Goal: Transaction & Acquisition: Book appointment/travel/reservation

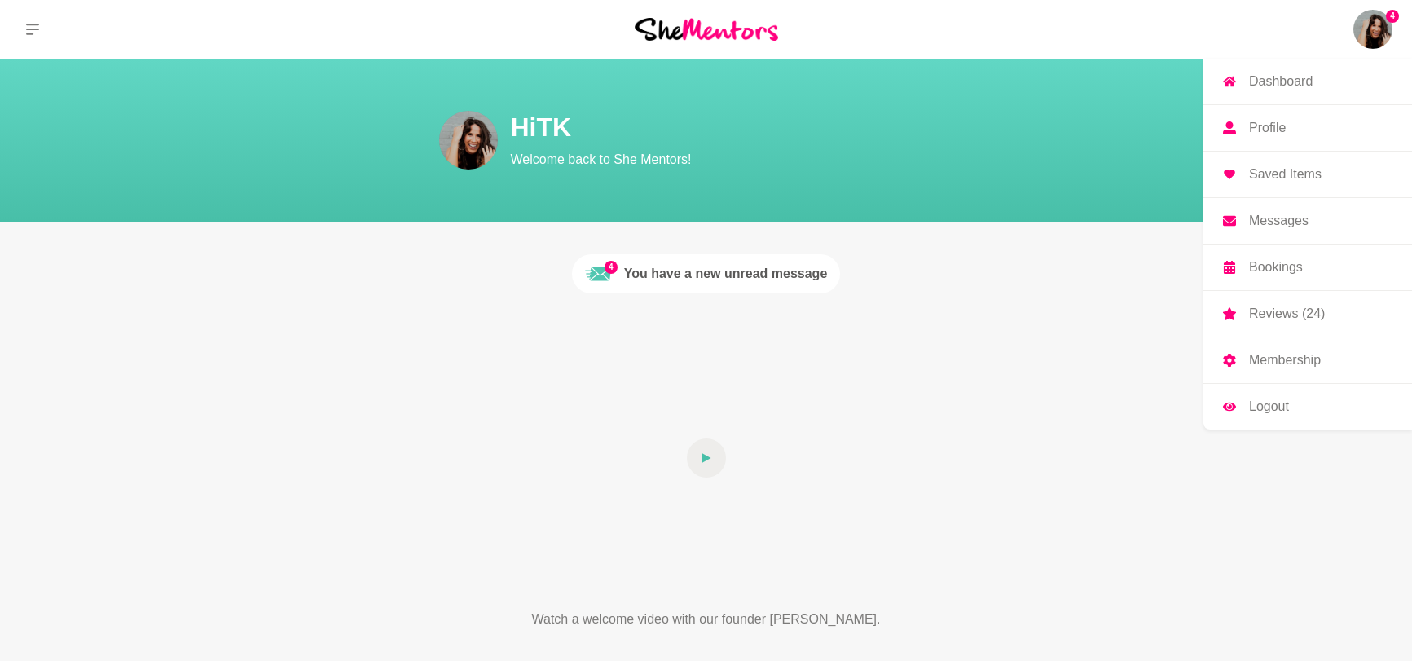
click at [1280, 226] on p "Messages" at bounding box center [1278, 220] width 59 height 13
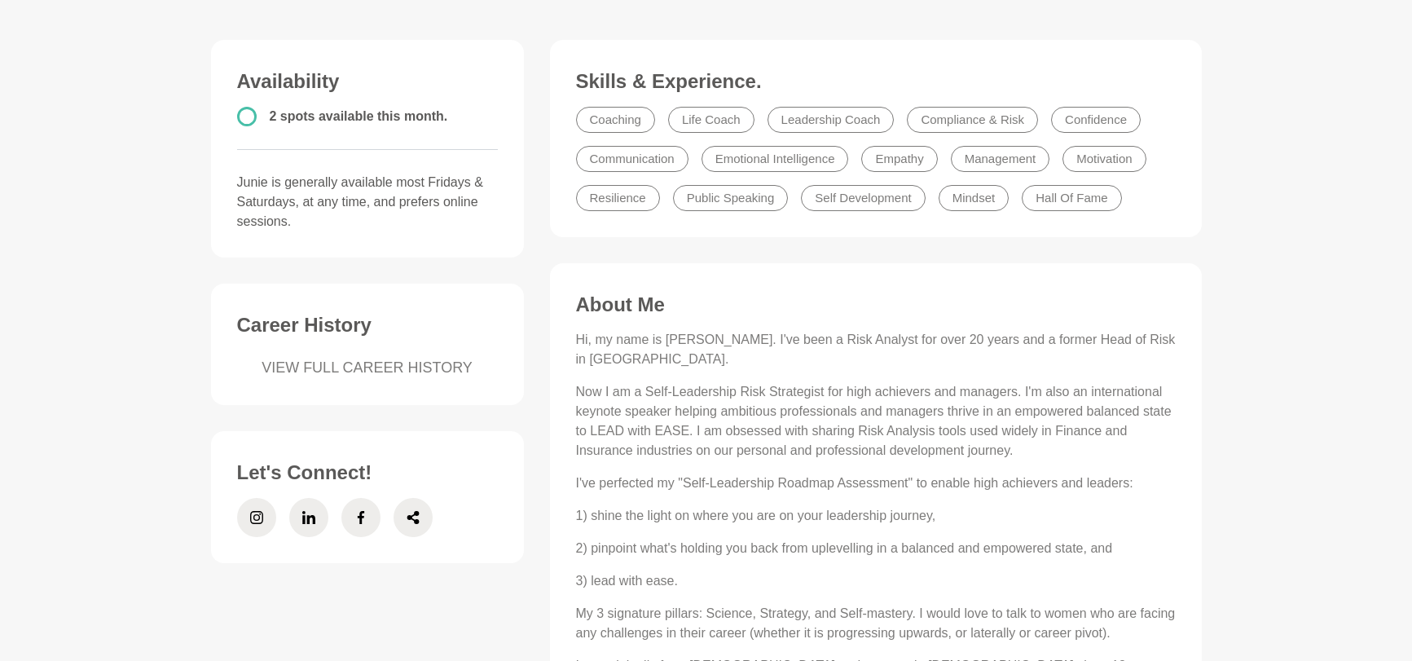
scroll to position [414, 0]
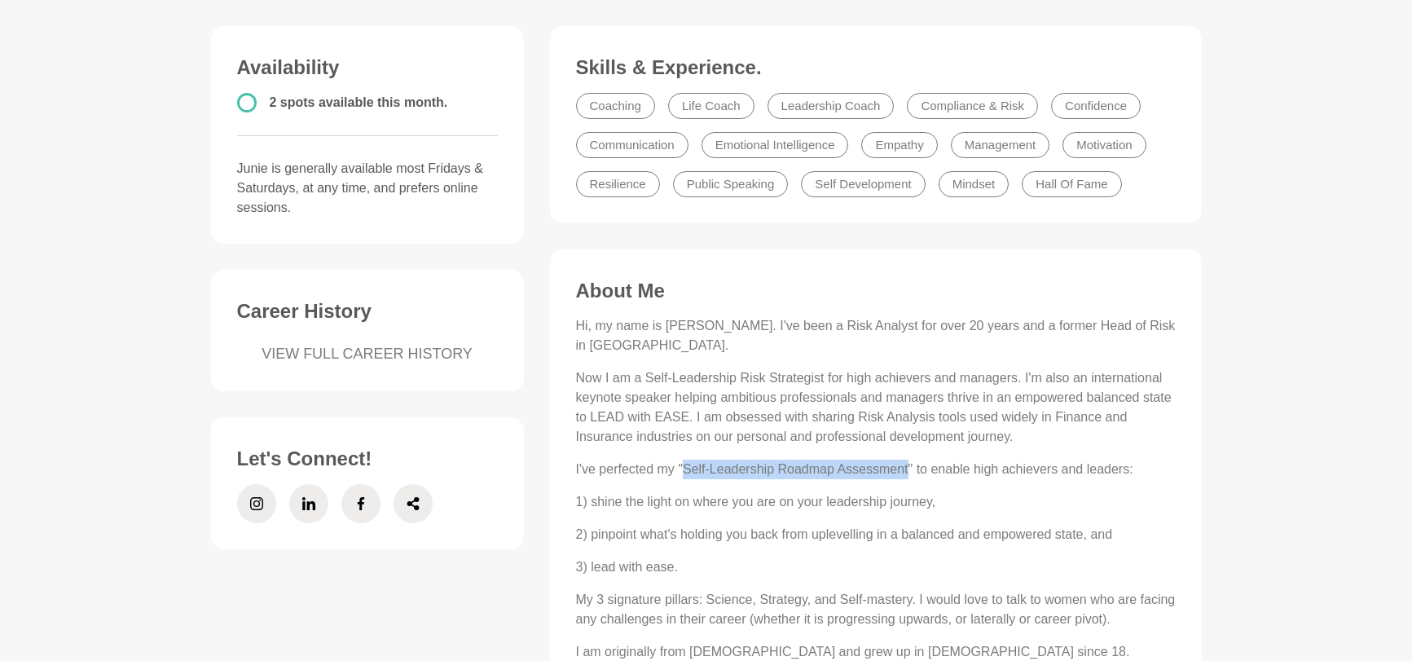
drag, startPoint x: 909, startPoint y: 468, endPoint x: 688, endPoint y: 462, distance: 220.8
click at [688, 462] on p "I've perfected my "Self-Leadership Roadmap Assessment" to enable high achievers…" at bounding box center [876, 469] width 600 height 20
copy p "Self-Leadership Roadmap Assessment"
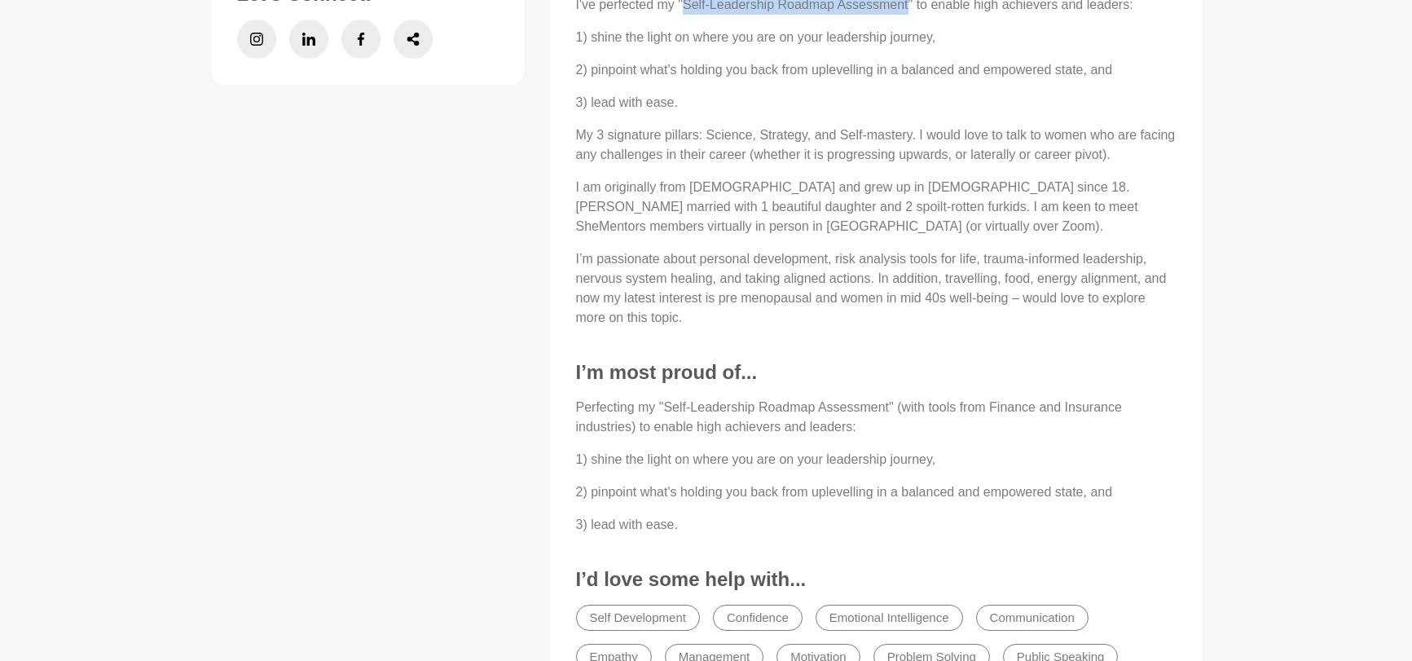
scroll to position [69, 0]
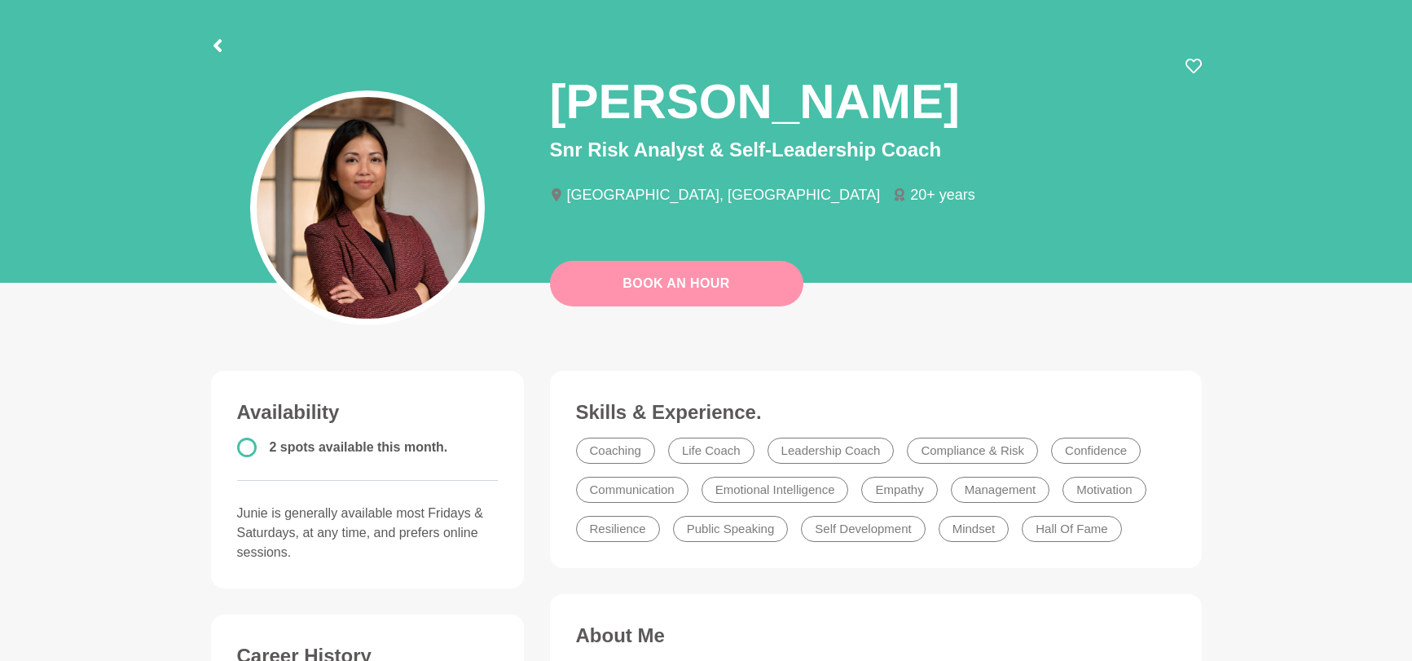
click at [753, 293] on link "Book An Hour" at bounding box center [676, 284] width 253 height 46
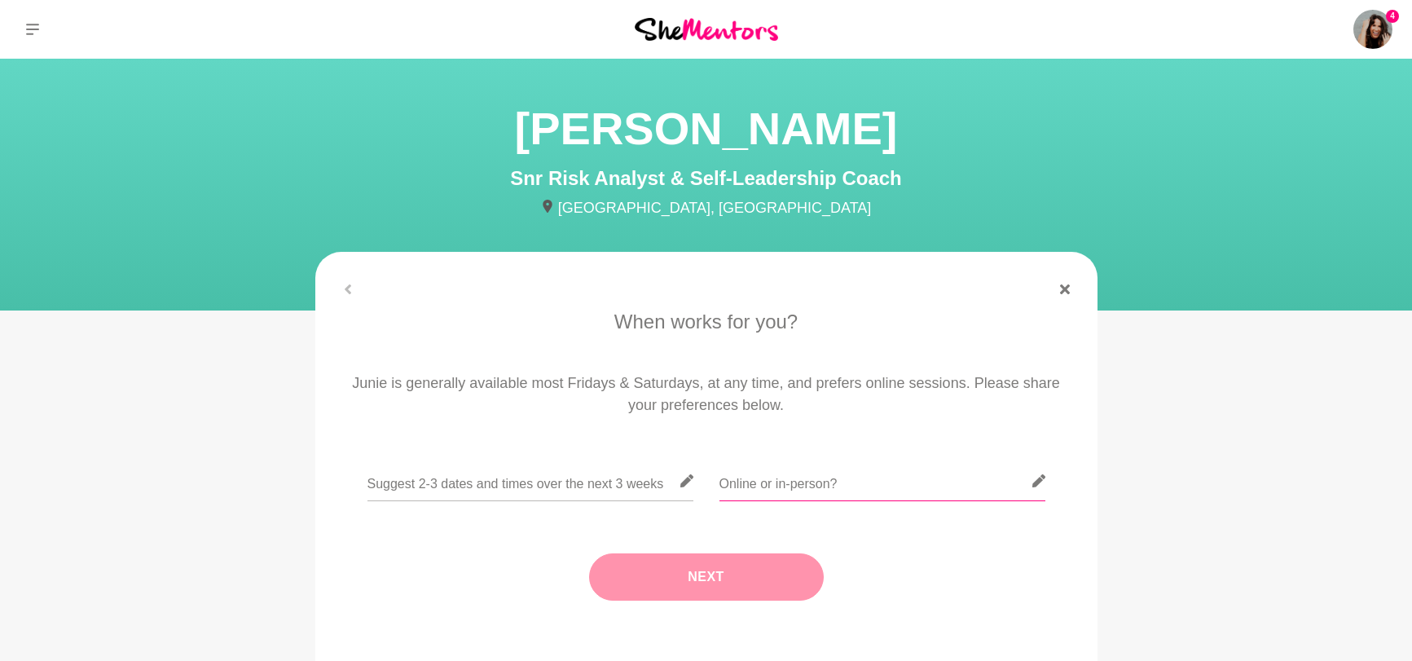
click at [923, 488] on input "text" at bounding box center [882, 481] width 326 height 40
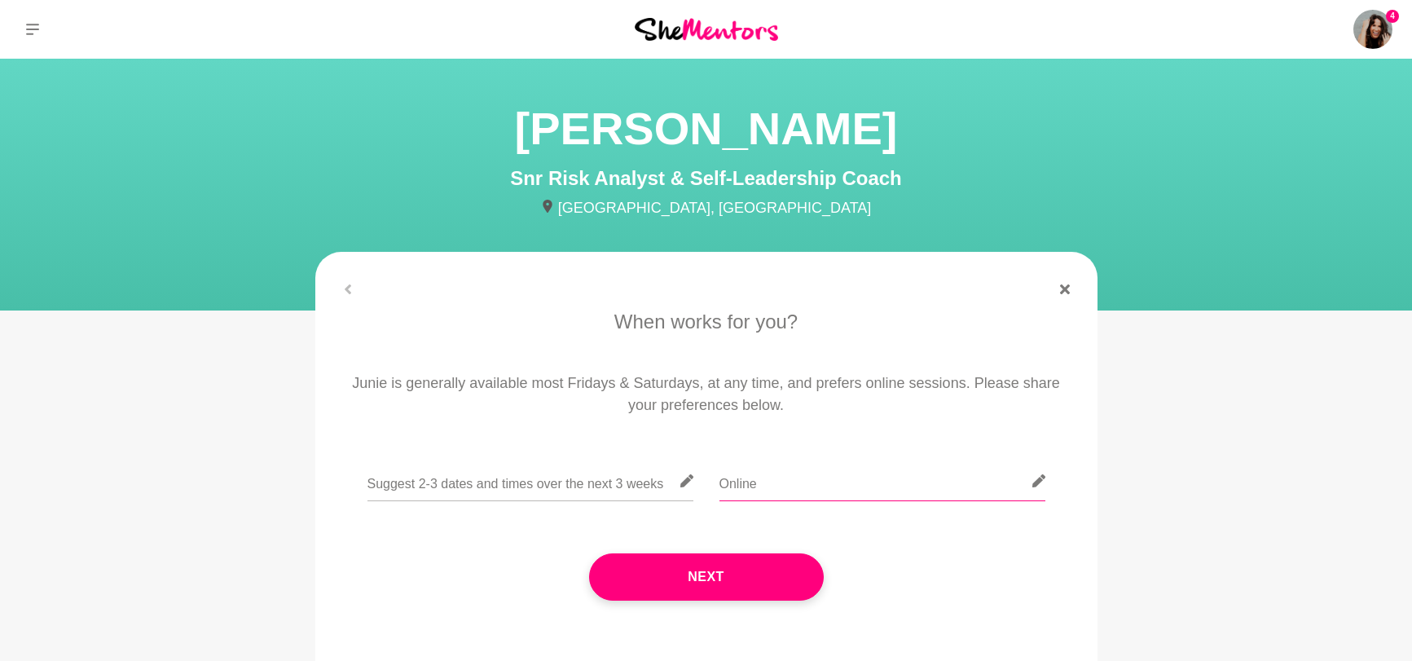
type input "Online"
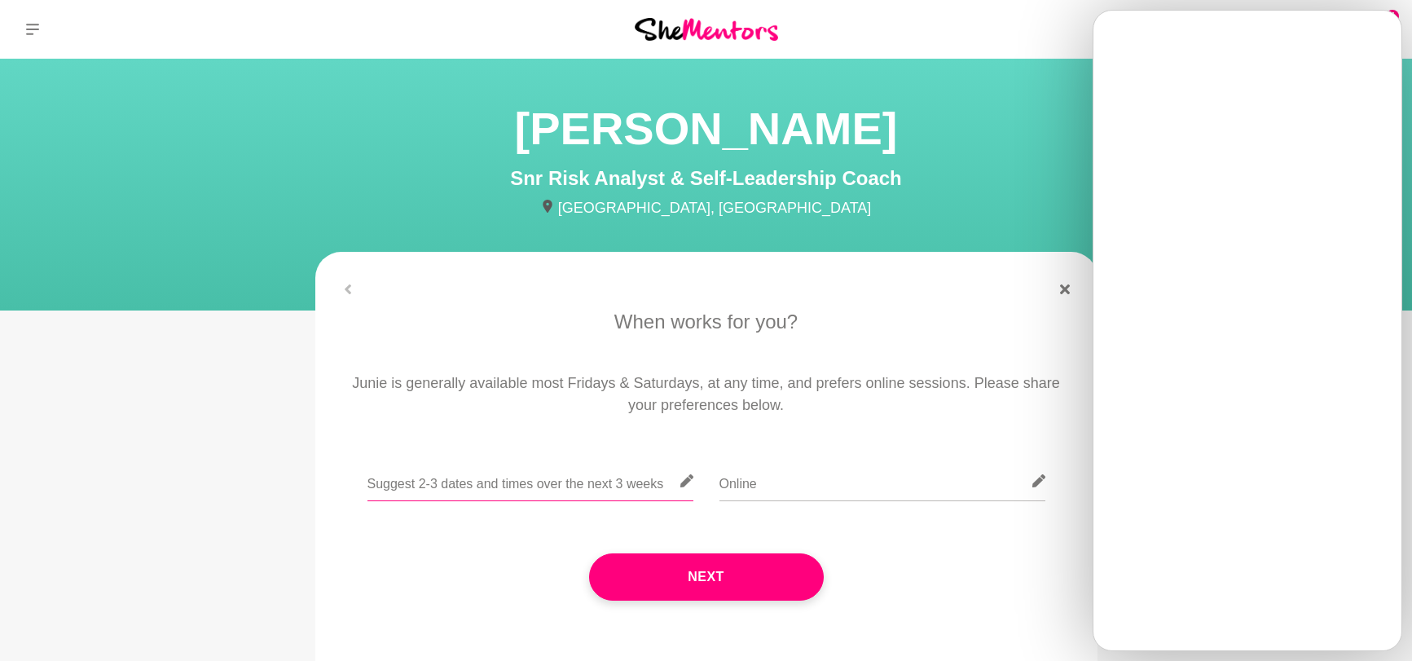
click at [499, 477] on input "text" at bounding box center [530, 481] width 326 height 40
click at [492, 482] on input "text" at bounding box center [530, 481] width 326 height 40
paste input "[URL][DOMAIN_NAME]"
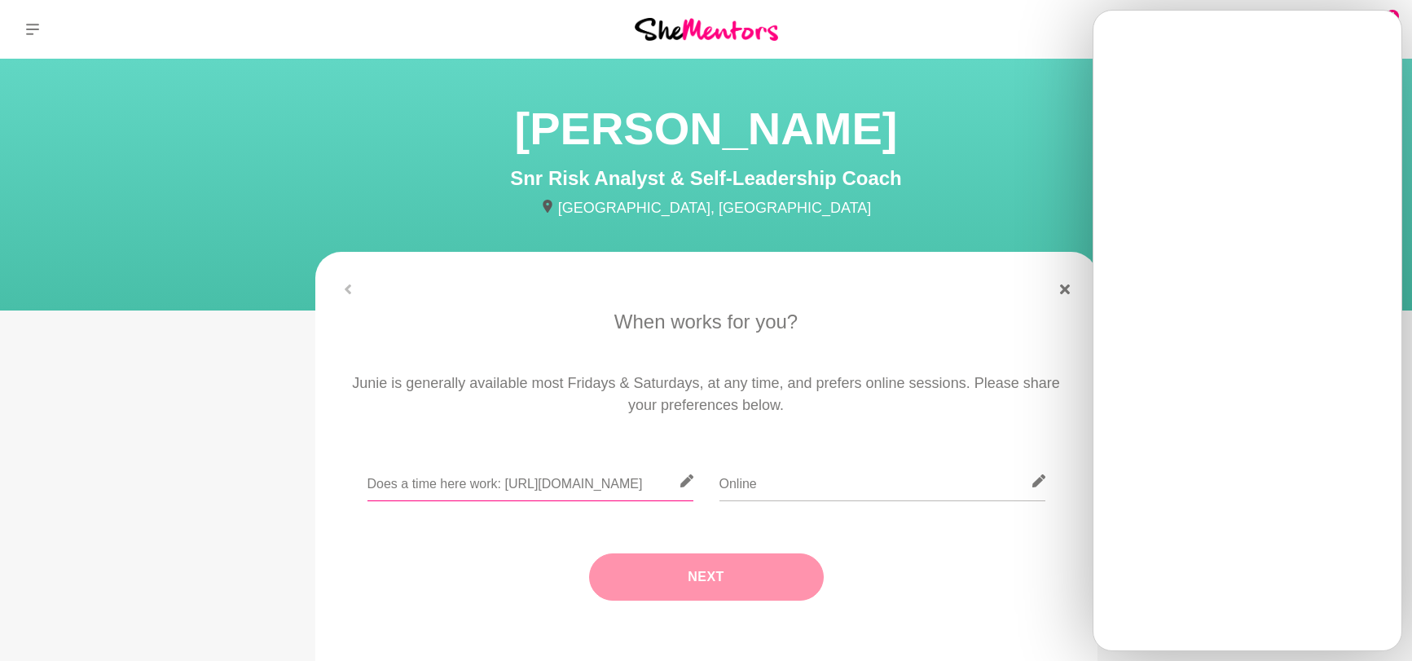
type input "Does a time here work: https://calendly.com/tkbyron/mentee"
click at [667, 567] on button "Next" at bounding box center [706, 576] width 235 height 47
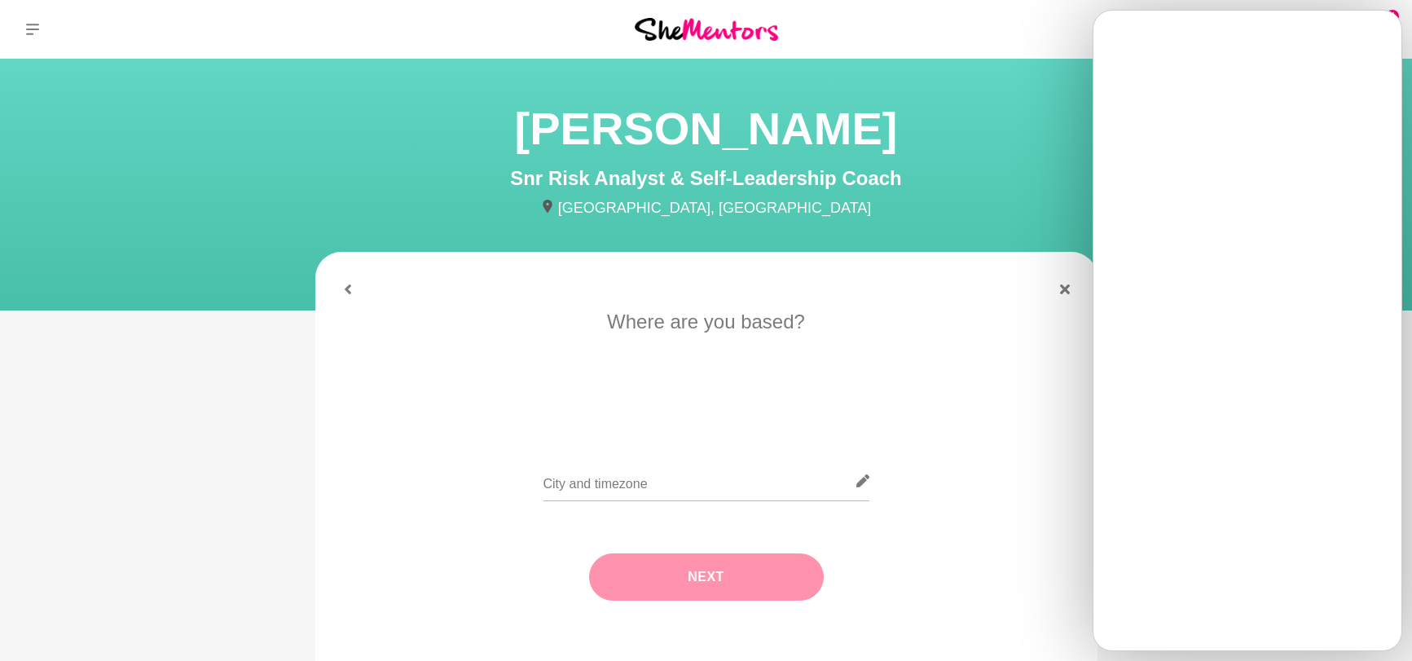
scroll to position [0, 0]
click at [673, 485] on input "text" at bounding box center [706, 481] width 326 height 40
type input "Brisbane, Aus"
click at [698, 576] on button "Next" at bounding box center [706, 576] width 235 height 47
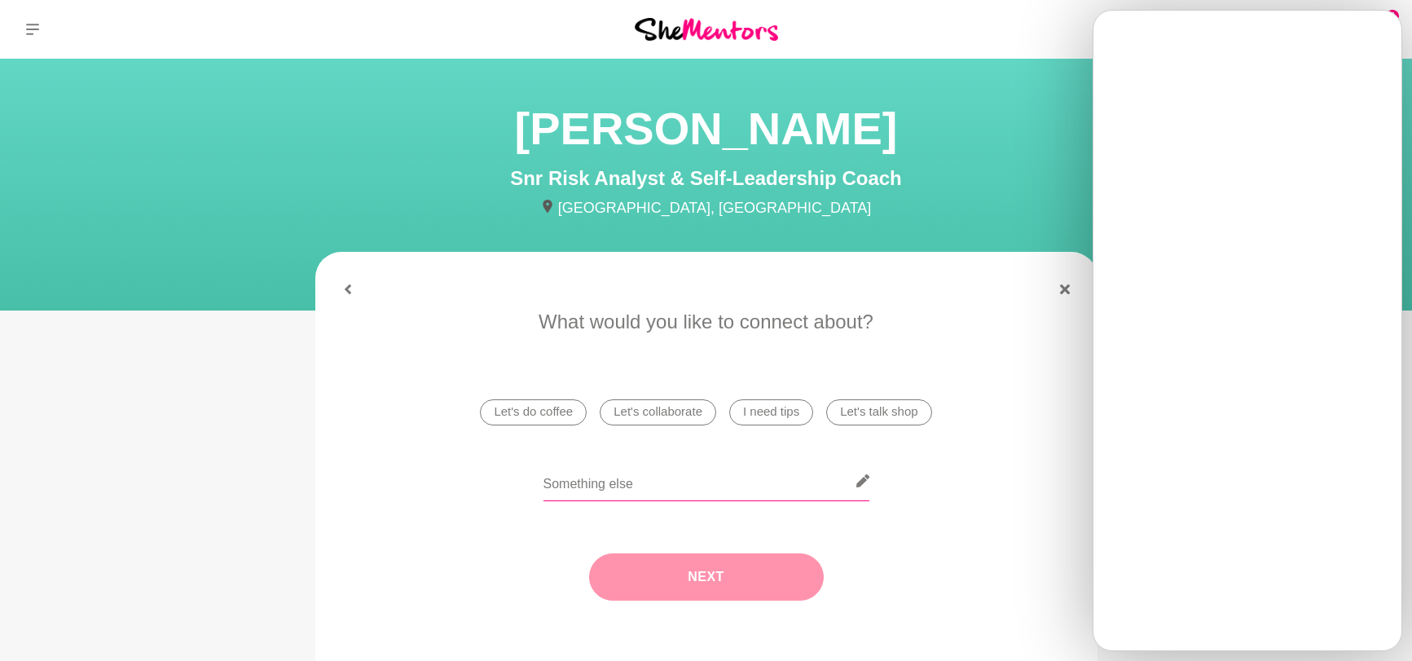
click at [670, 476] on input "text" at bounding box center [706, 481] width 326 height 40
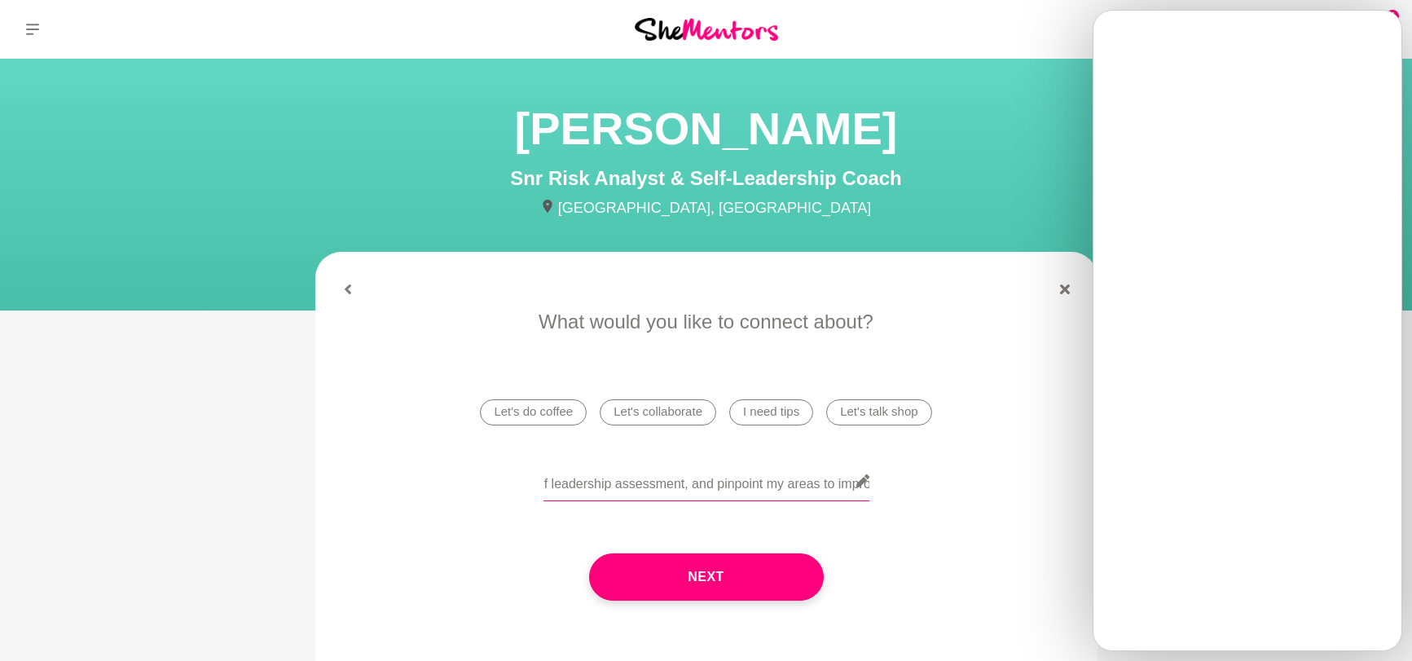
scroll to position [0, 246]
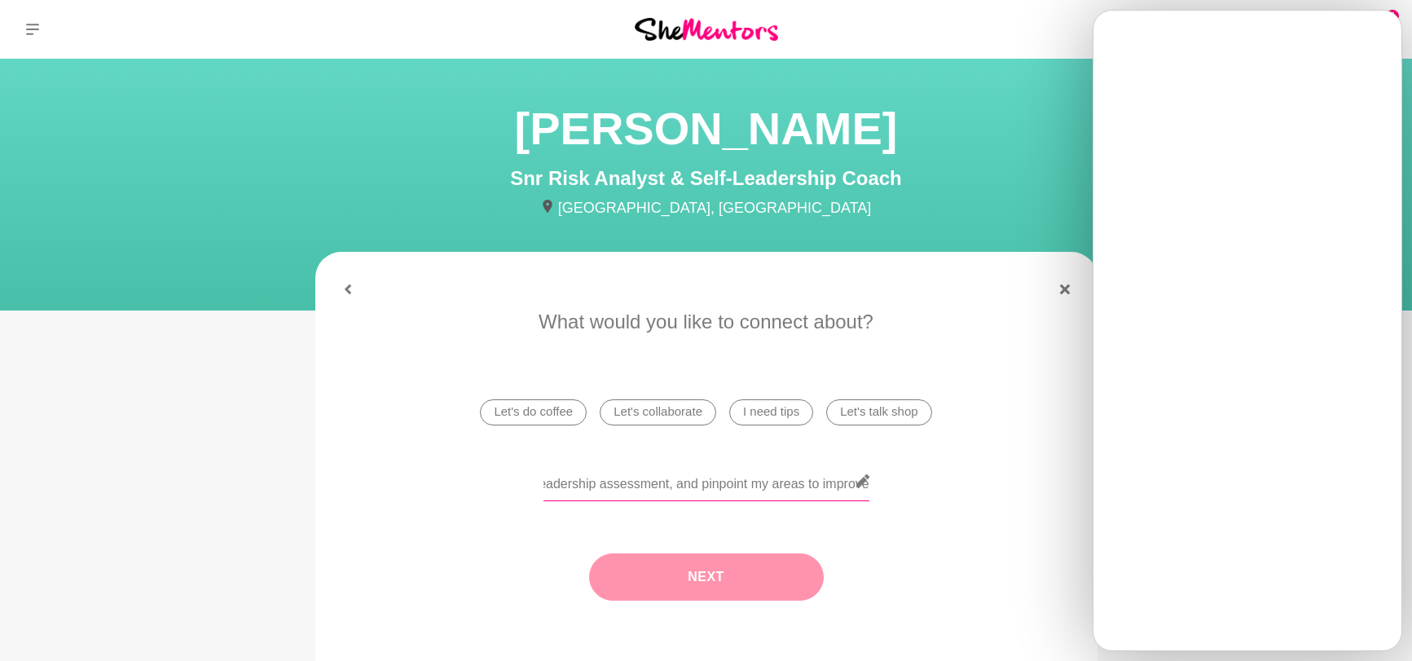
type input "Would love to chat more about your self leadership assessment, and pinpoint my …"
click at [668, 575] on button "Next" at bounding box center [706, 576] width 235 height 47
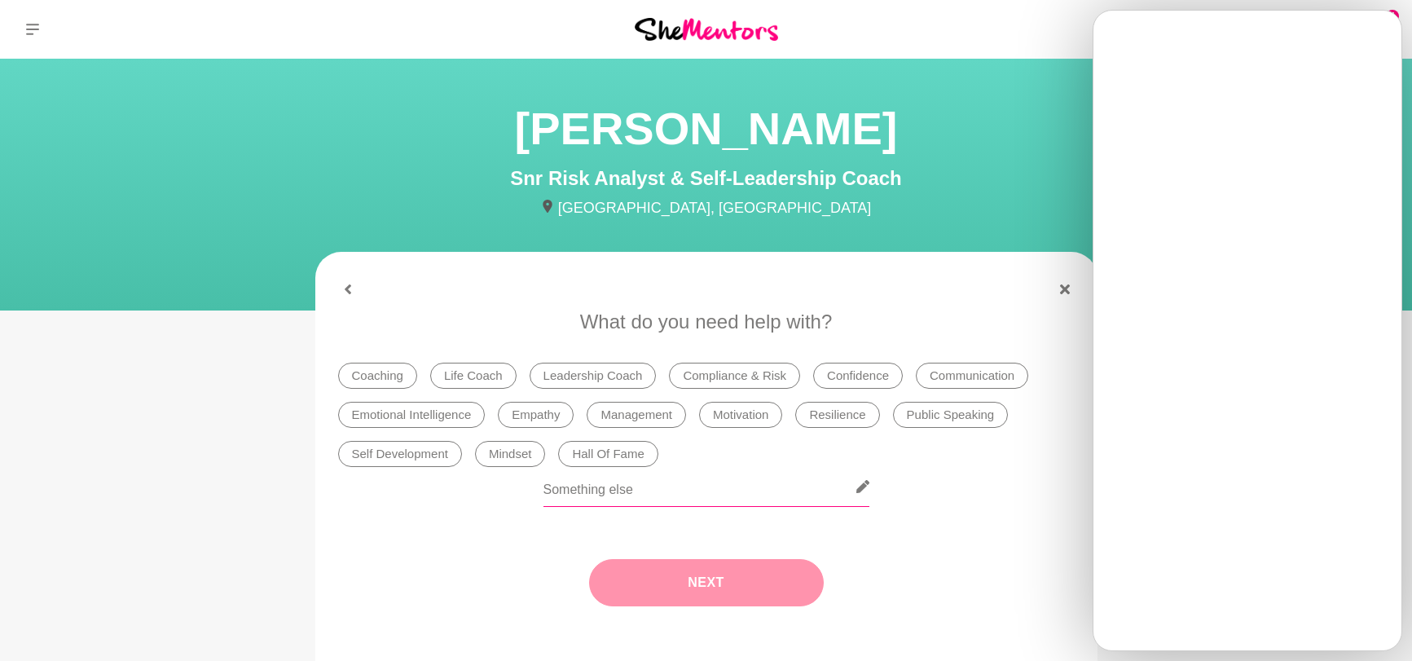
click at [641, 490] on input "text" at bounding box center [706, 487] width 326 height 40
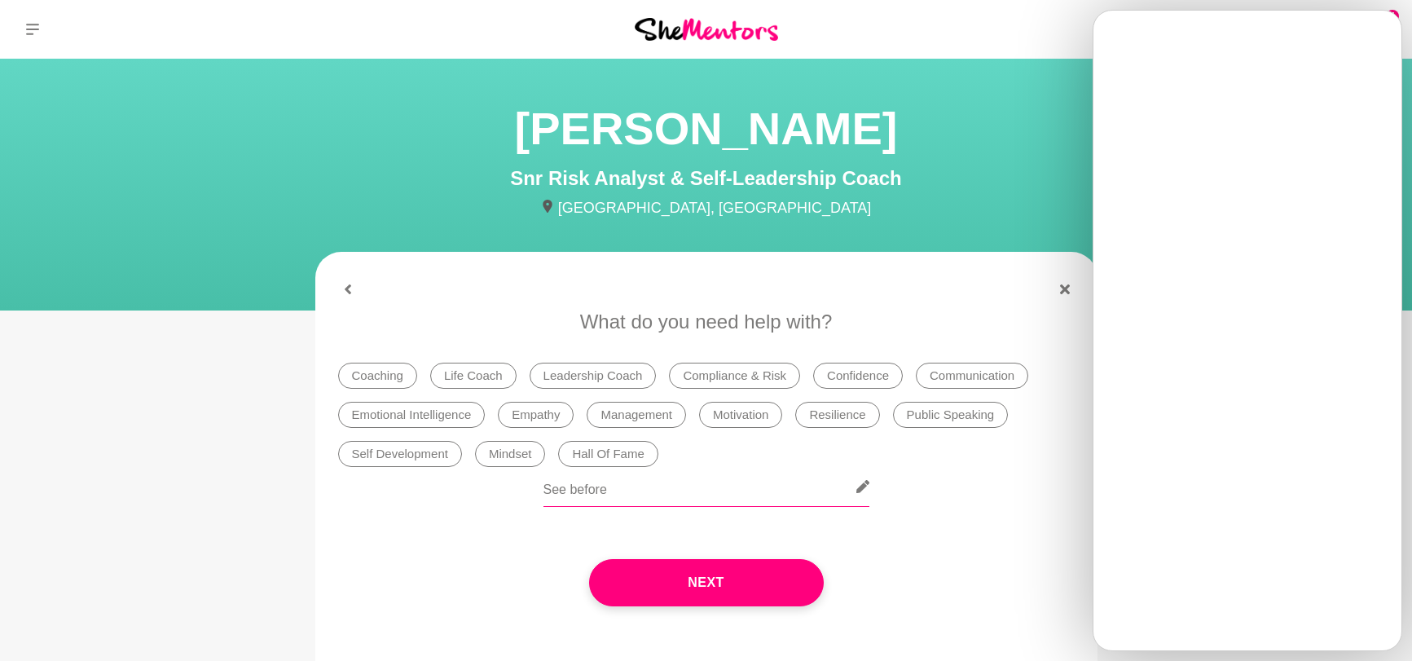
type input "See before"
click at [460, 376] on li "Life Coach" at bounding box center [473, 375] width 86 height 26
click at [379, 374] on li "Coaching" at bounding box center [377, 375] width 79 height 26
click at [401, 459] on li "Self Development" at bounding box center [400, 454] width 124 height 26
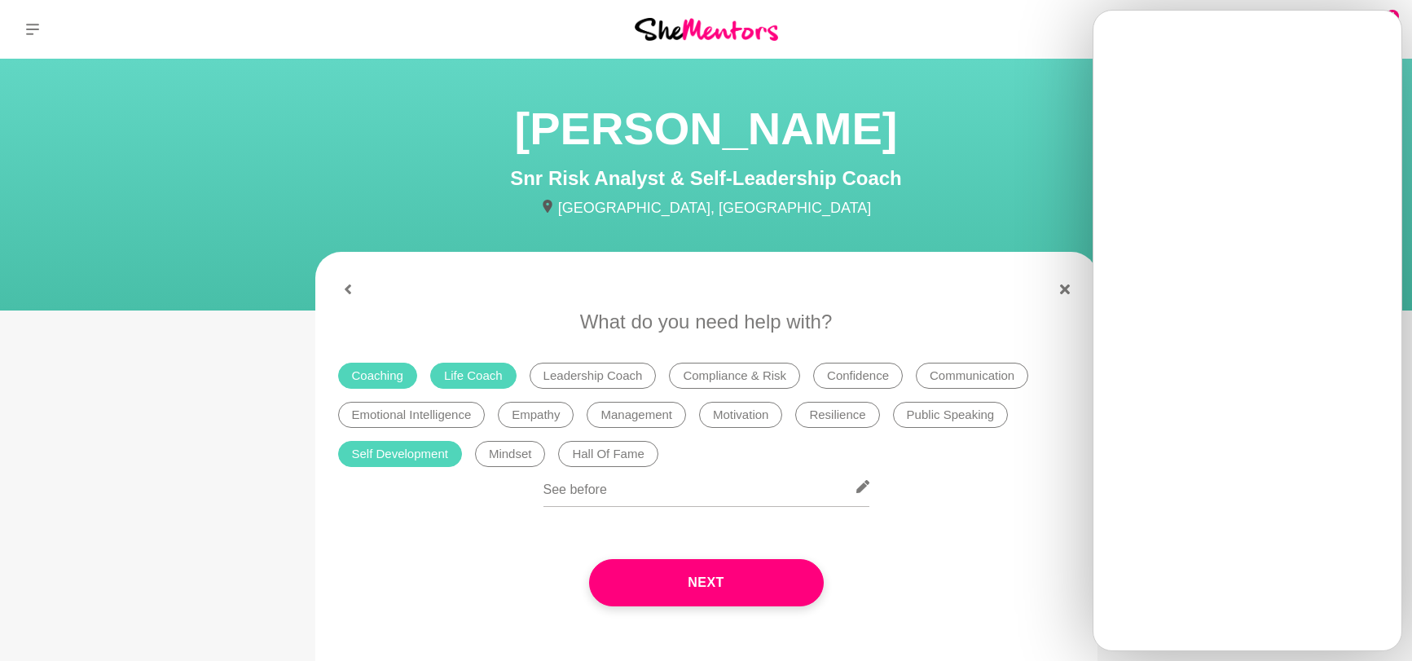
click at [526, 448] on li "Mindset" at bounding box center [510, 454] width 71 height 26
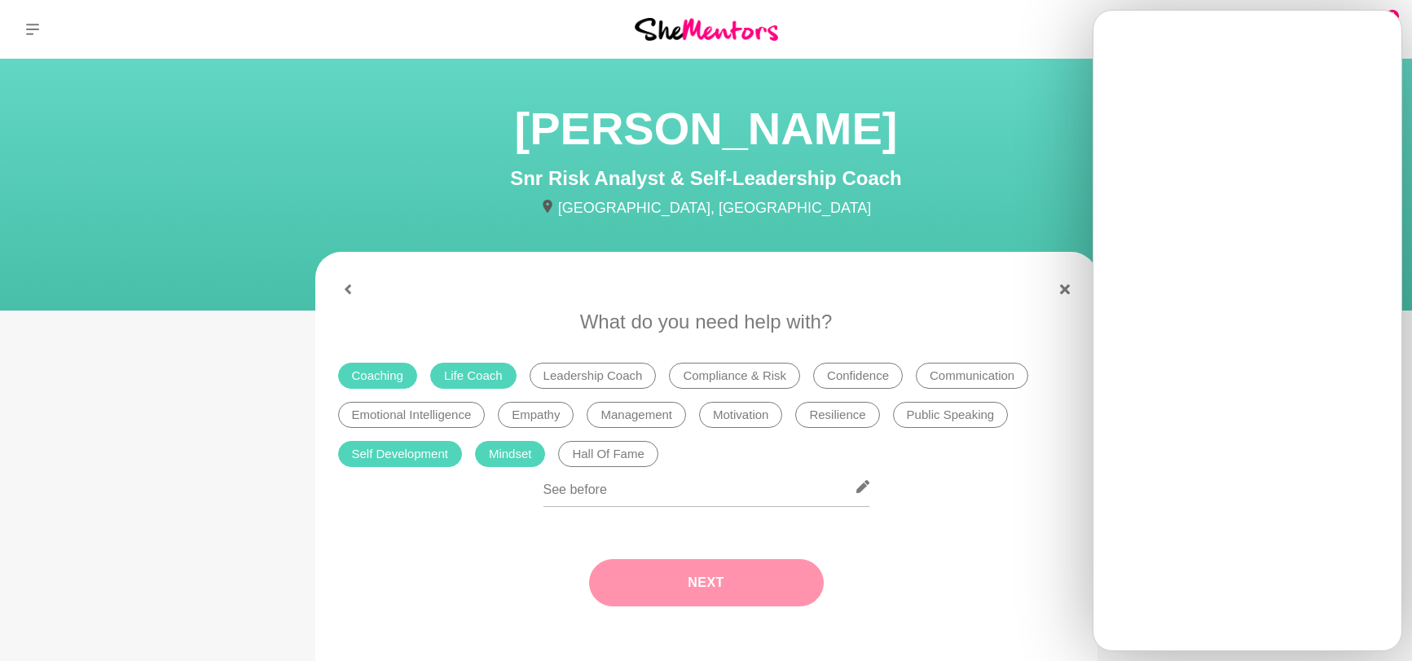
click at [745, 579] on button "Next" at bounding box center [706, 582] width 235 height 47
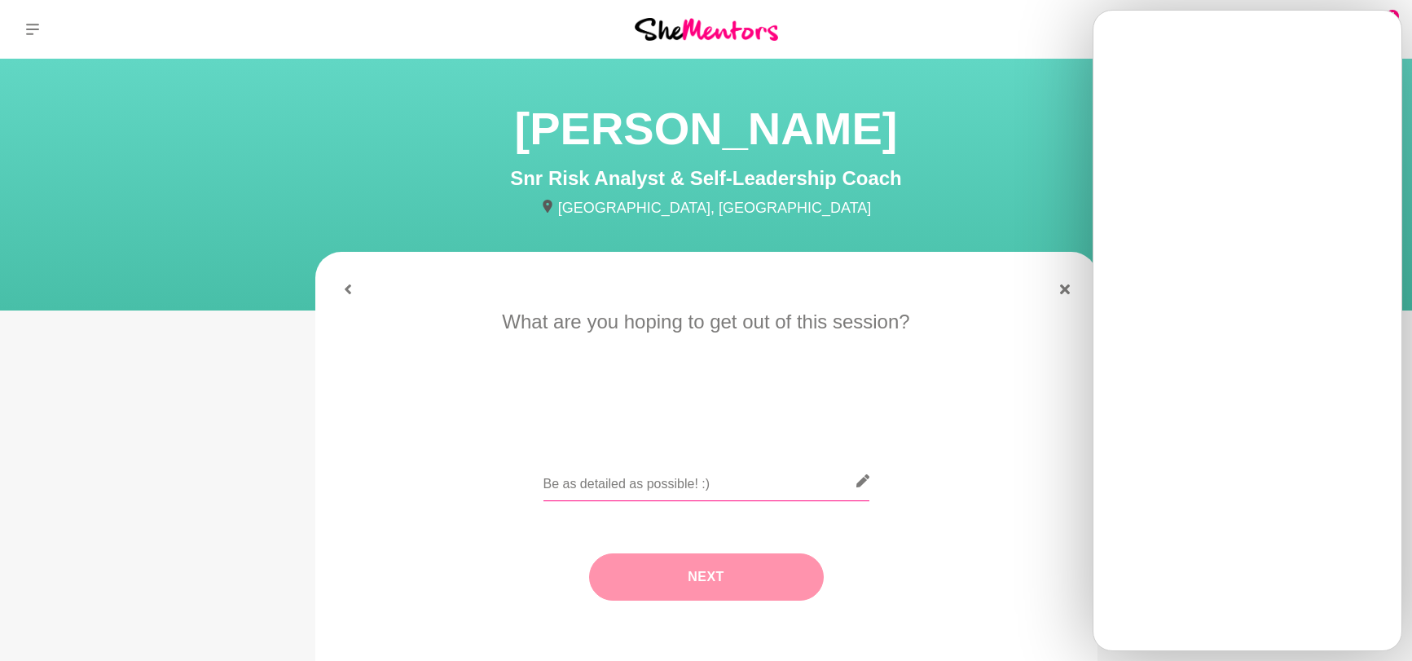
click at [714, 487] on input "text" at bounding box center [706, 481] width 326 height 40
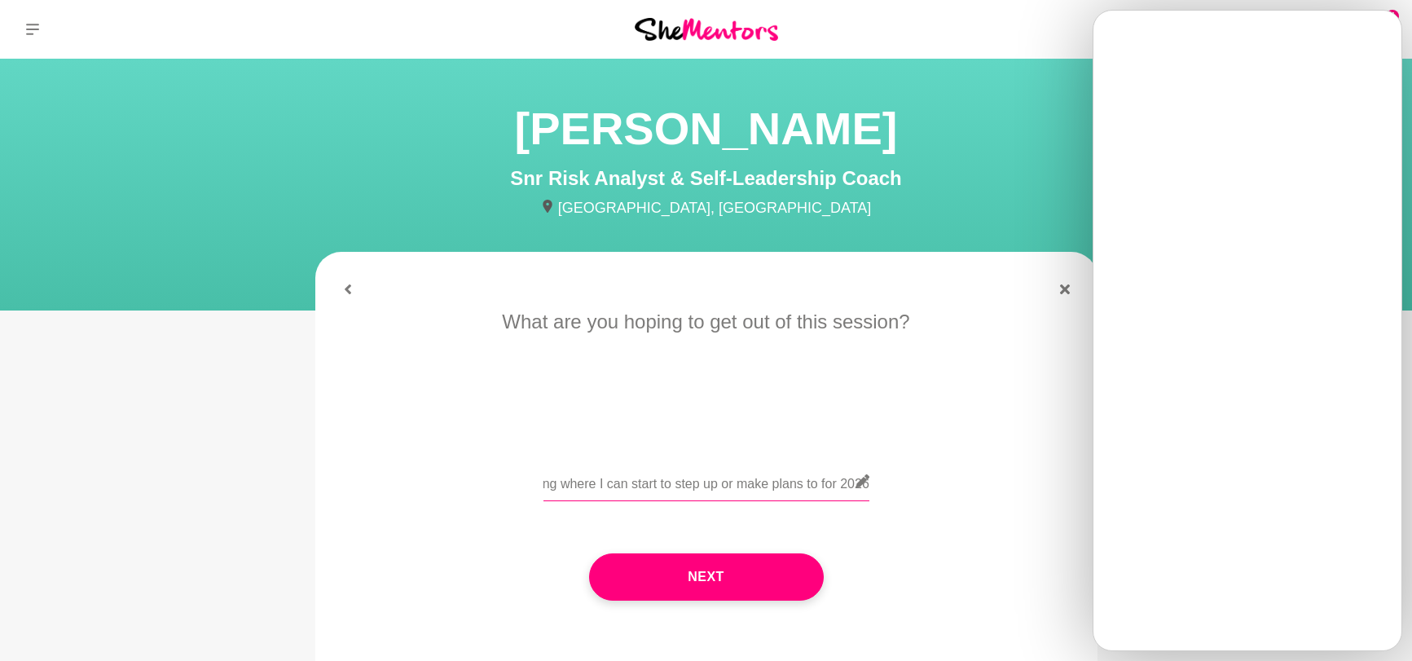
scroll to position [0, 607]
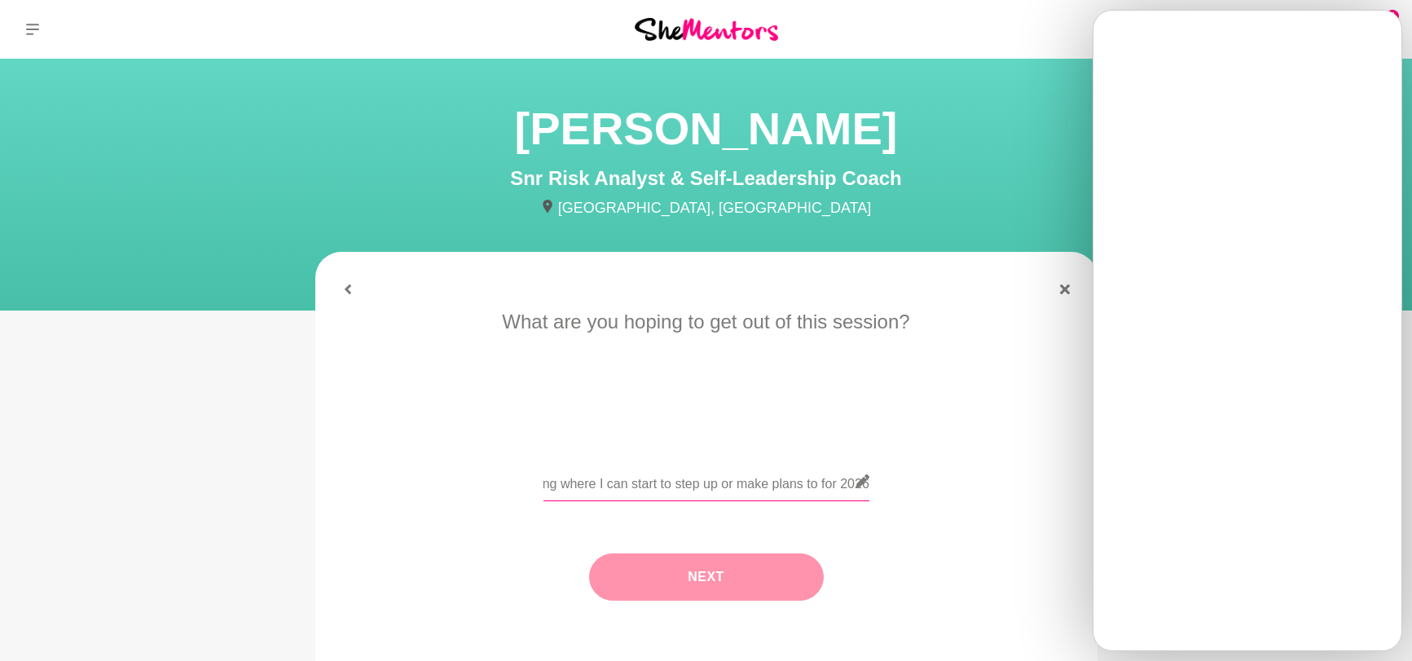
type input "I think for me, is to see the blind spots in my own self leadership. COming in …"
click at [736, 591] on button "Next" at bounding box center [706, 576] width 235 height 47
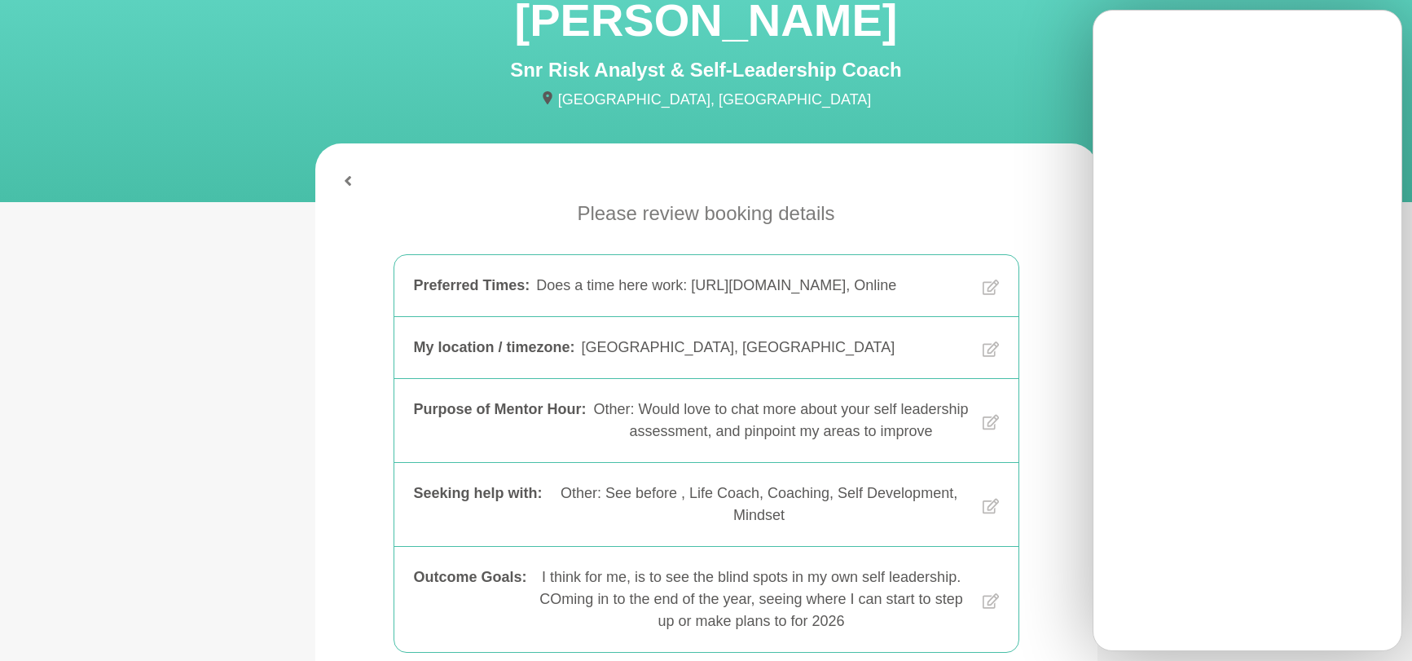
scroll to position [316, 0]
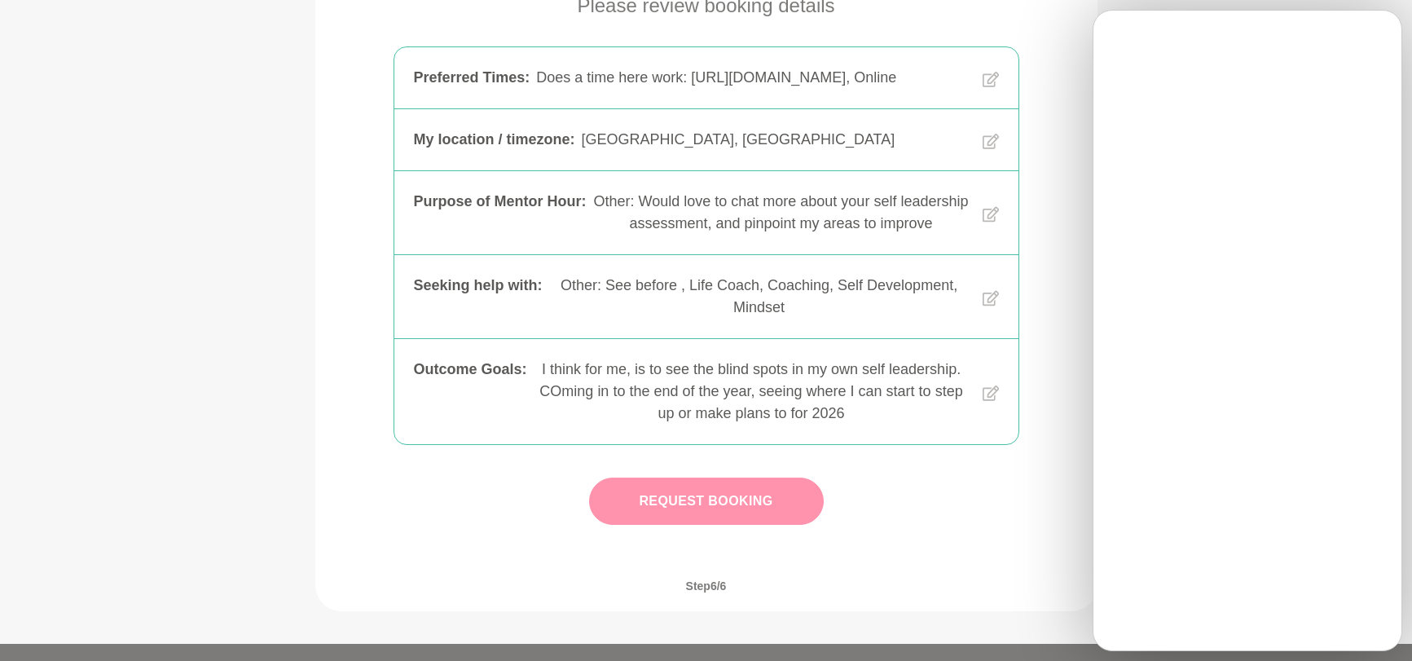
click at [749, 525] on button "Request Booking" at bounding box center [706, 500] width 235 height 47
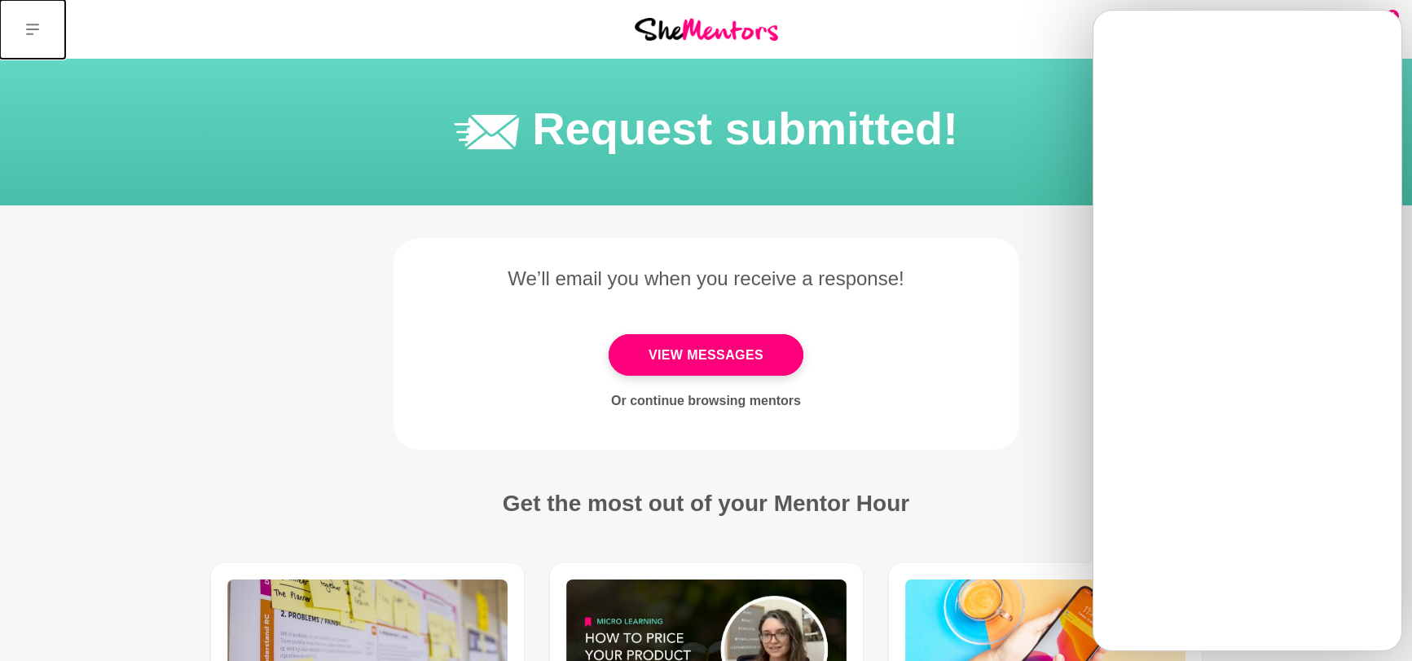
click at [33, 33] on icon at bounding box center [32, 29] width 13 height 13
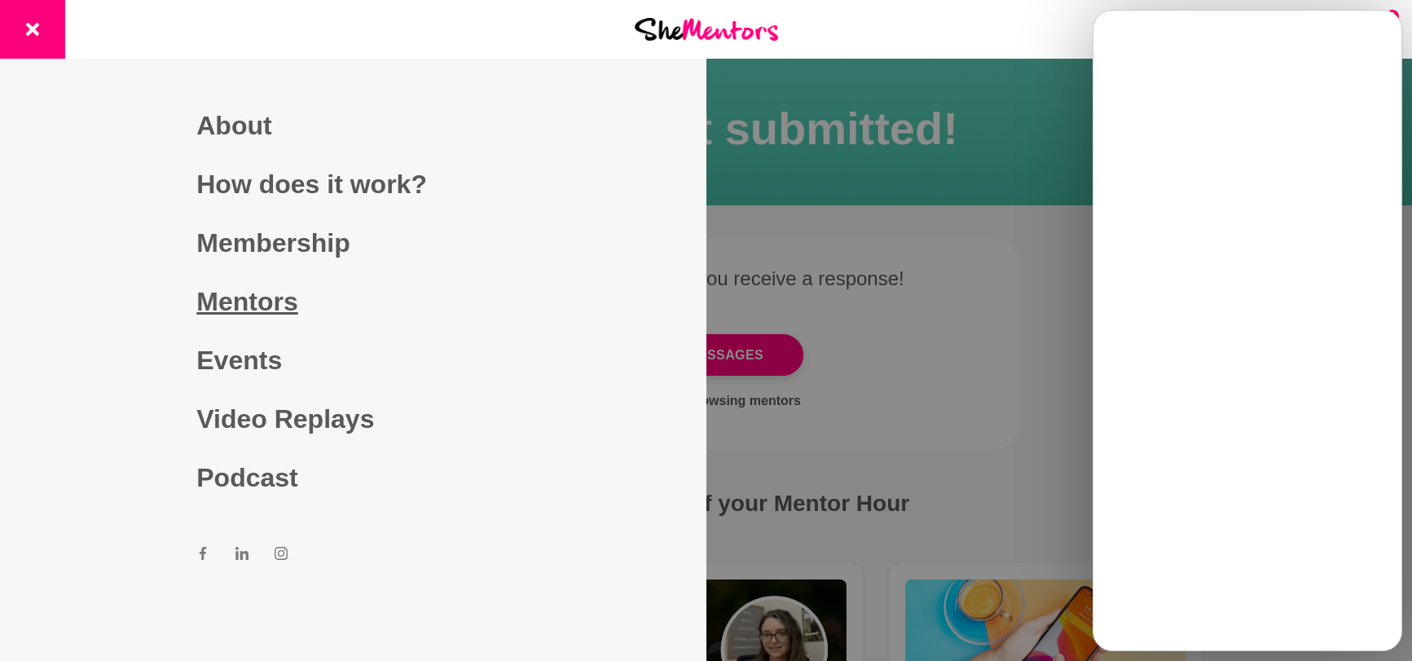
click at [273, 301] on link "Mentors" at bounding box center [352, 301] width 313 height 59
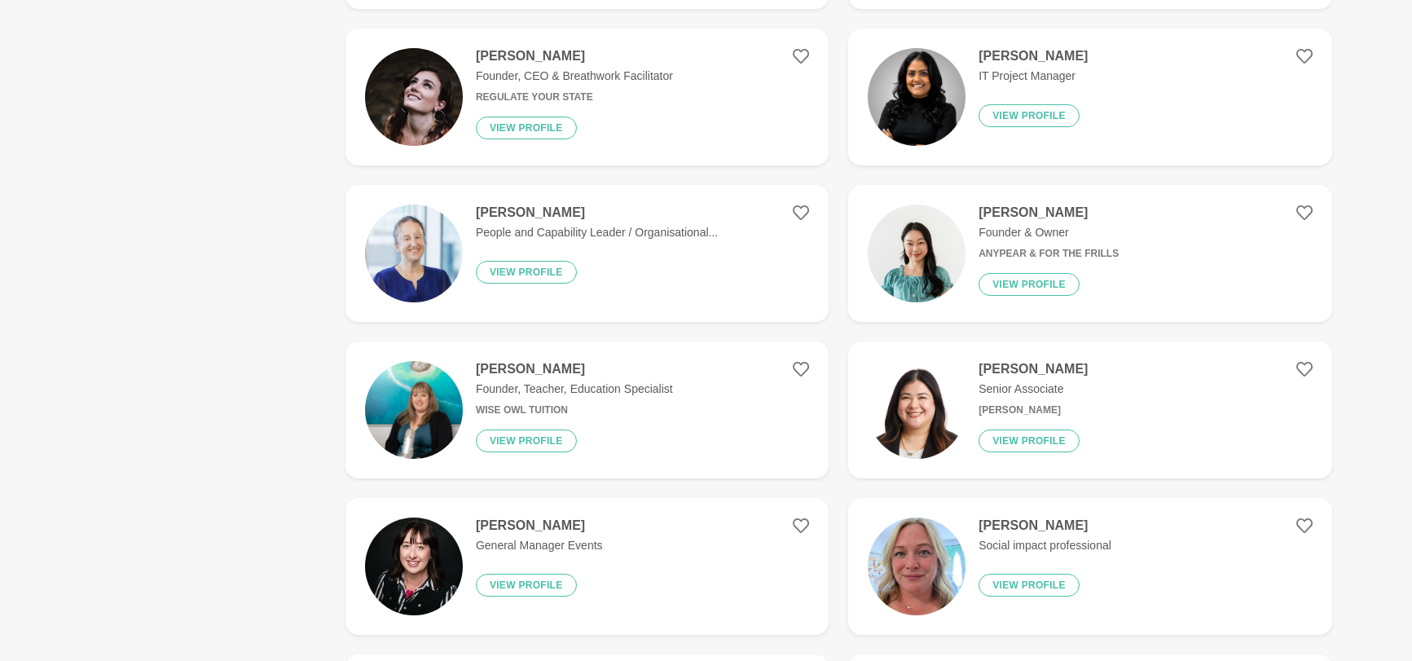
scroll to position [1024, 0]
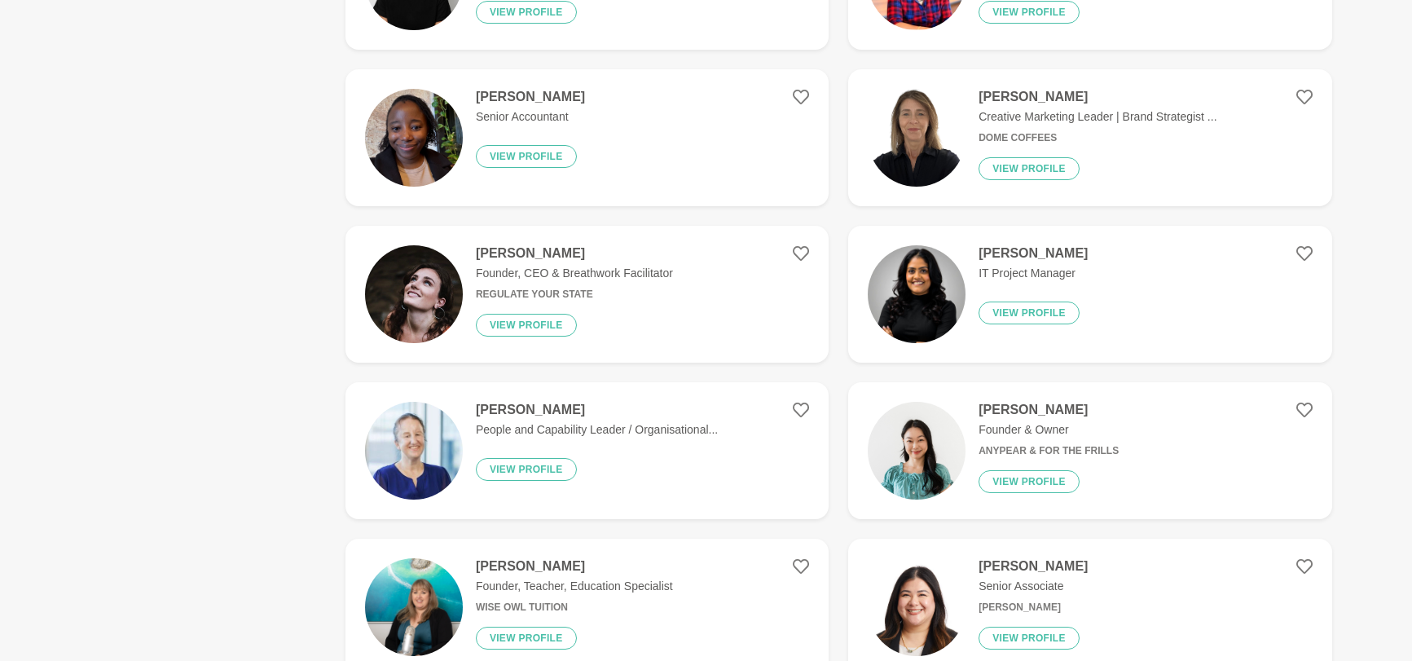
scroll to position [0, 0]
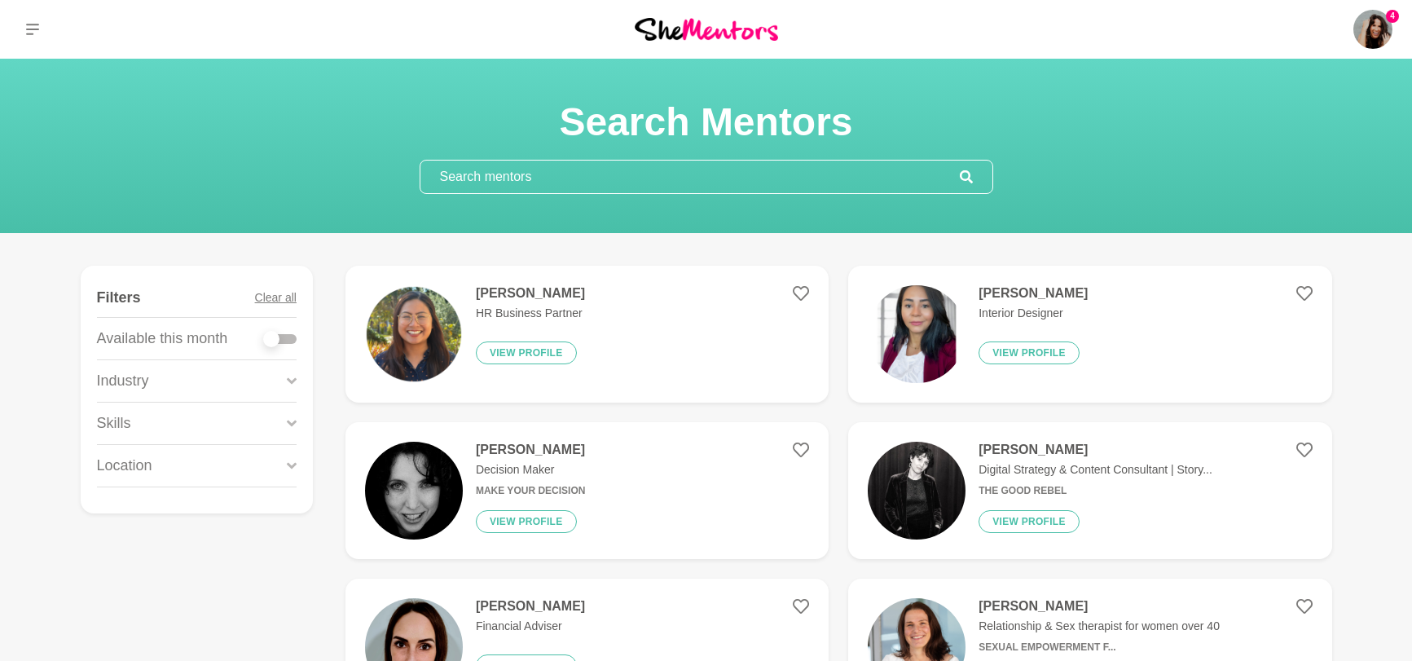
click at [703, 178] on input "text" at bounding box center [689, 176] width 539 height 33
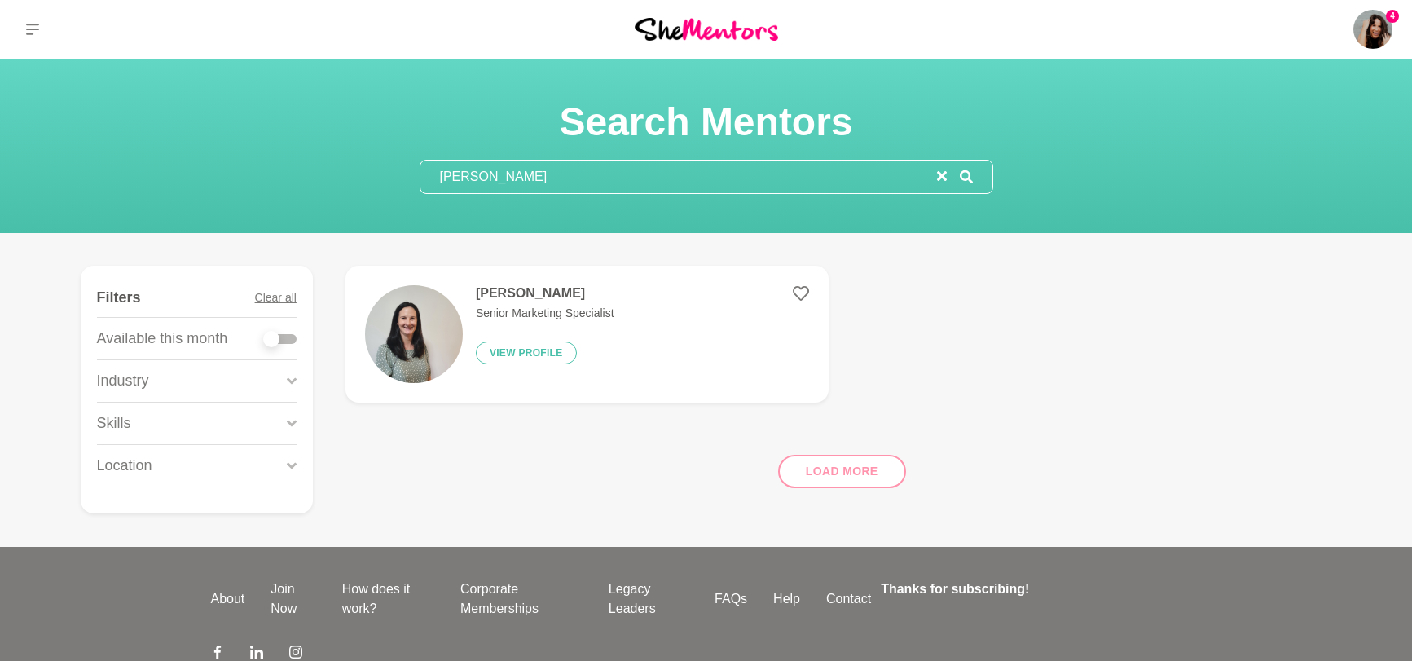
type input "fiona"
click at [939, 178] on icon "reset" at bounding box center [942, 176] width 10 height 10
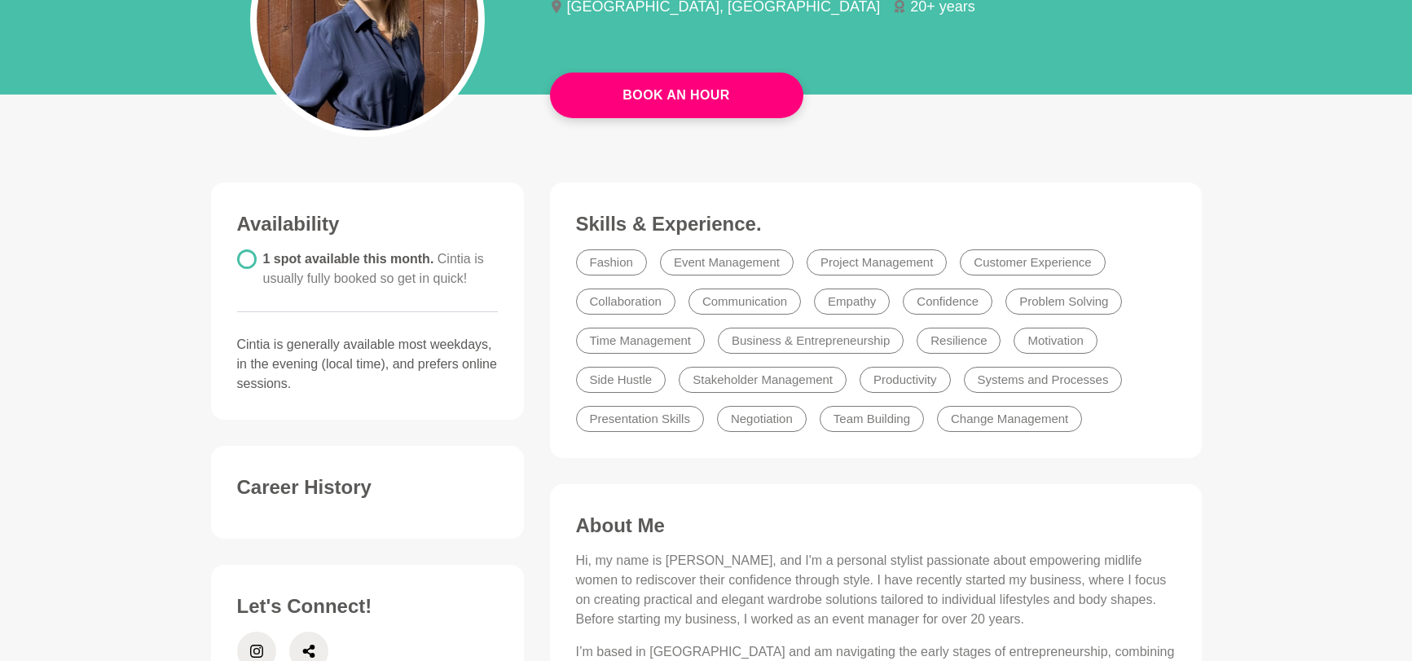
scroll to position [255, 0]
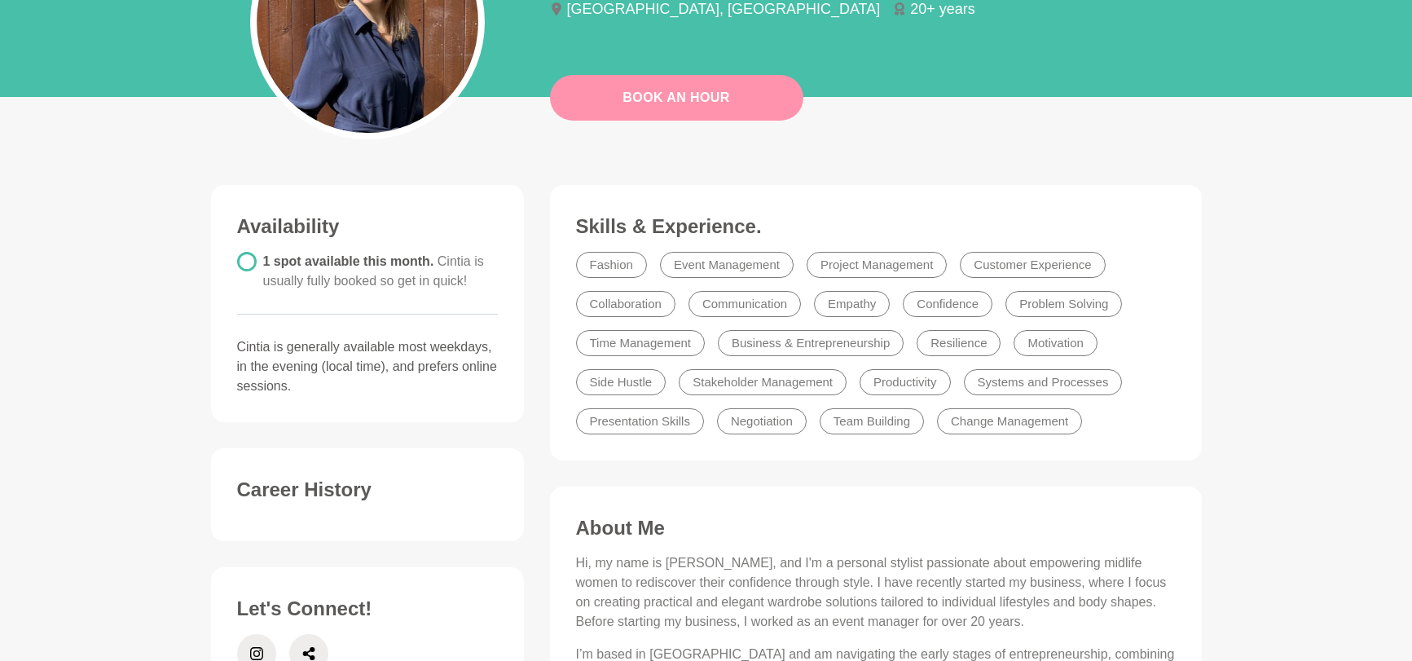
click at [725, 106] on link "Book An Hour" at bounding box center [676, 98] width 253 height 46
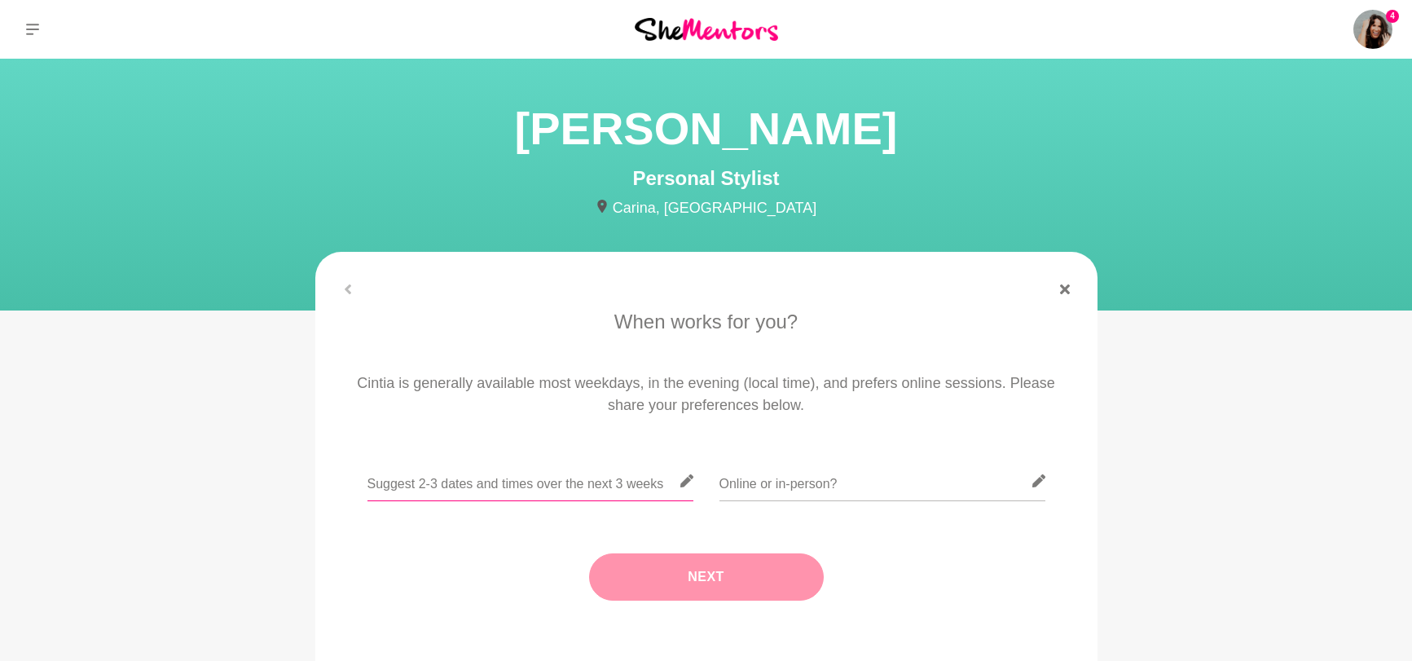
click at [538, 483] on input "text" at bounding box center [530, 481] width 326 height 40
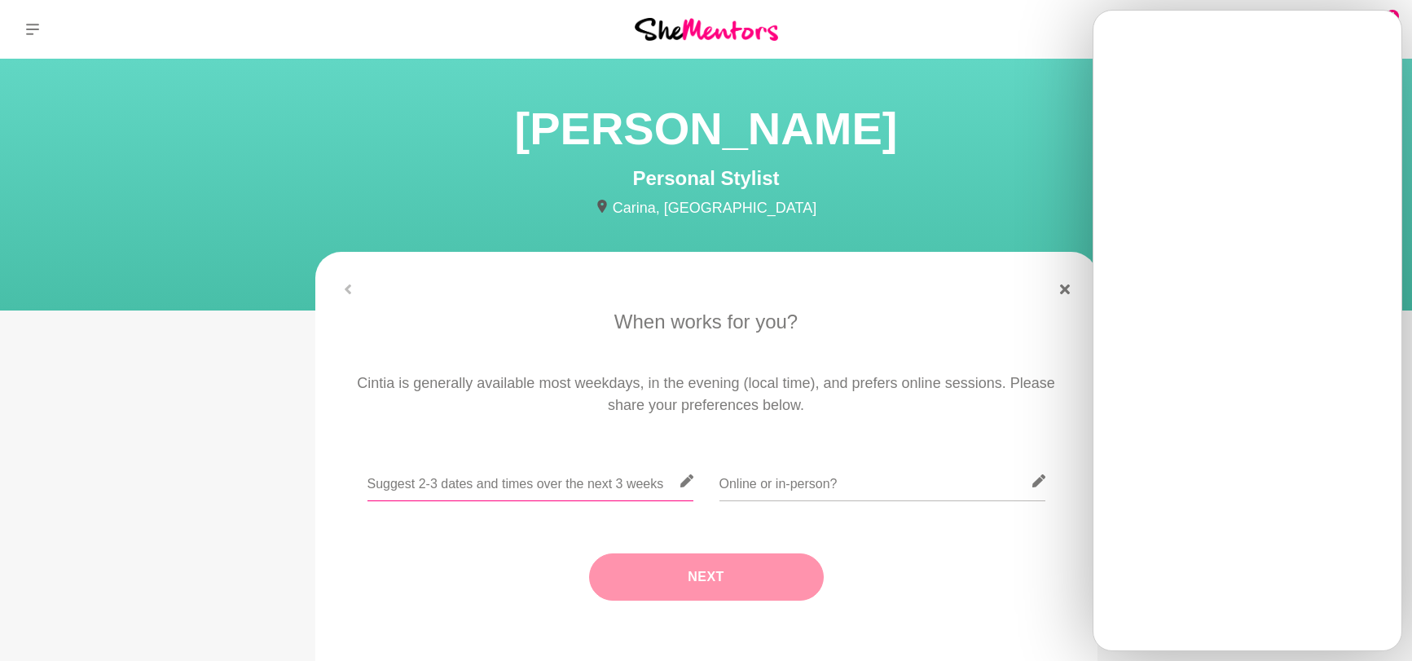
click at [636, 490] on input "text" at bounding box center [530, 481] width 326 height 40
paste input "[URL][DOMAIN_NAME]"
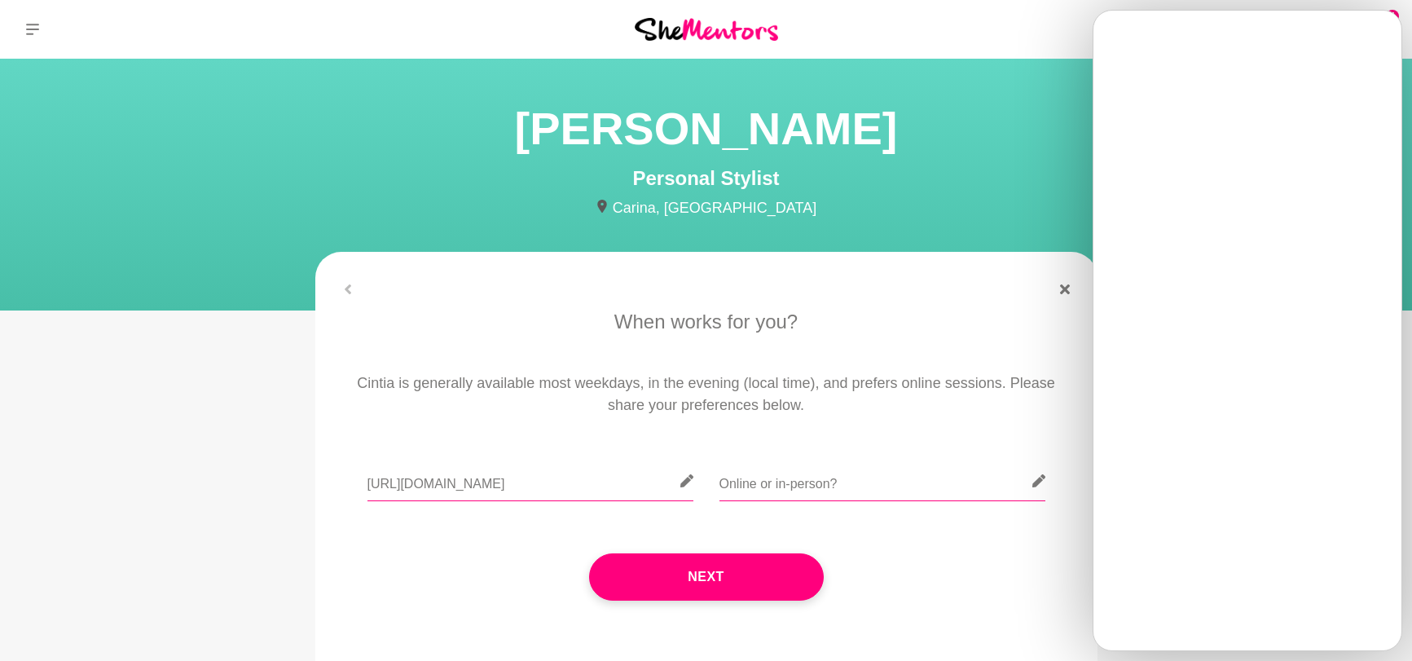
type input "[URL][DOMAIN_NAME]"
click at [830, 472] on input "text" at bounding box center [882, 481] width 326 height 40
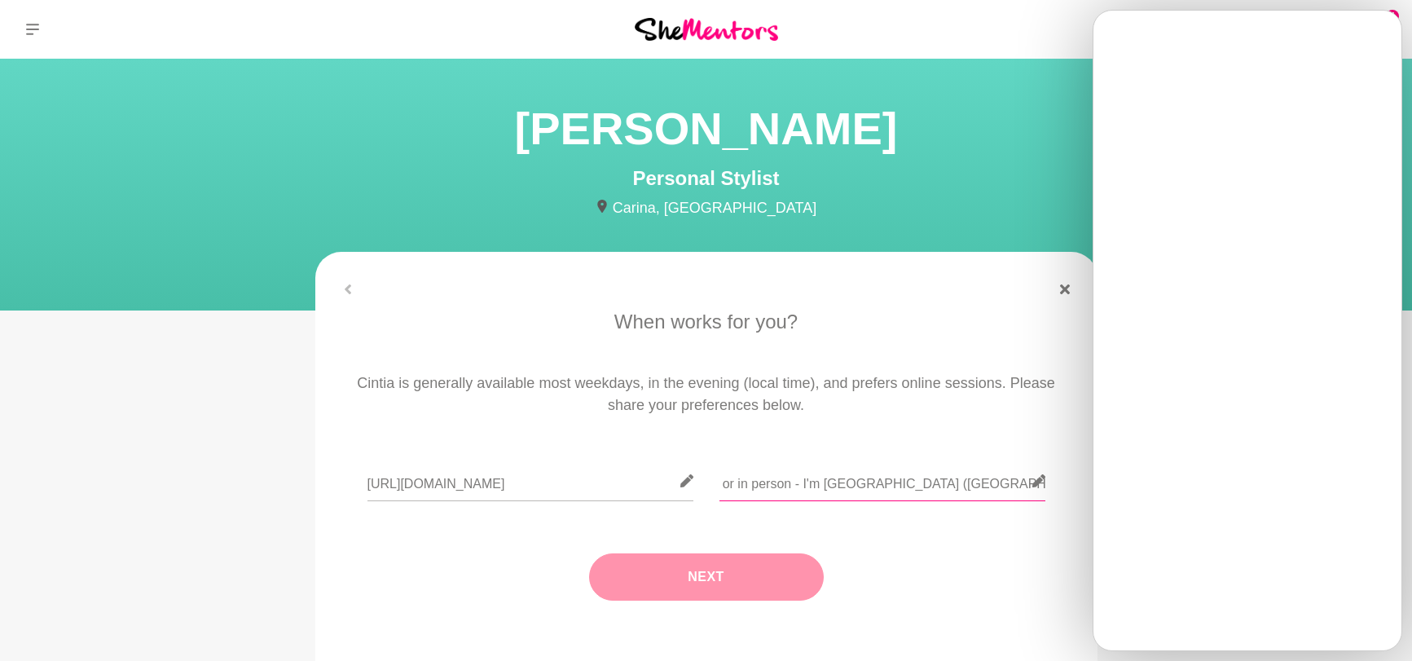
type input "Can do online or in person - I'm [GEOGRAPHIC_DATA] ([GEOGRAPHIC_DATA]/ [GEOGRAP…"
click at [745, 567] on button "Next" at bounding box center [706, 576] width 235 height 47
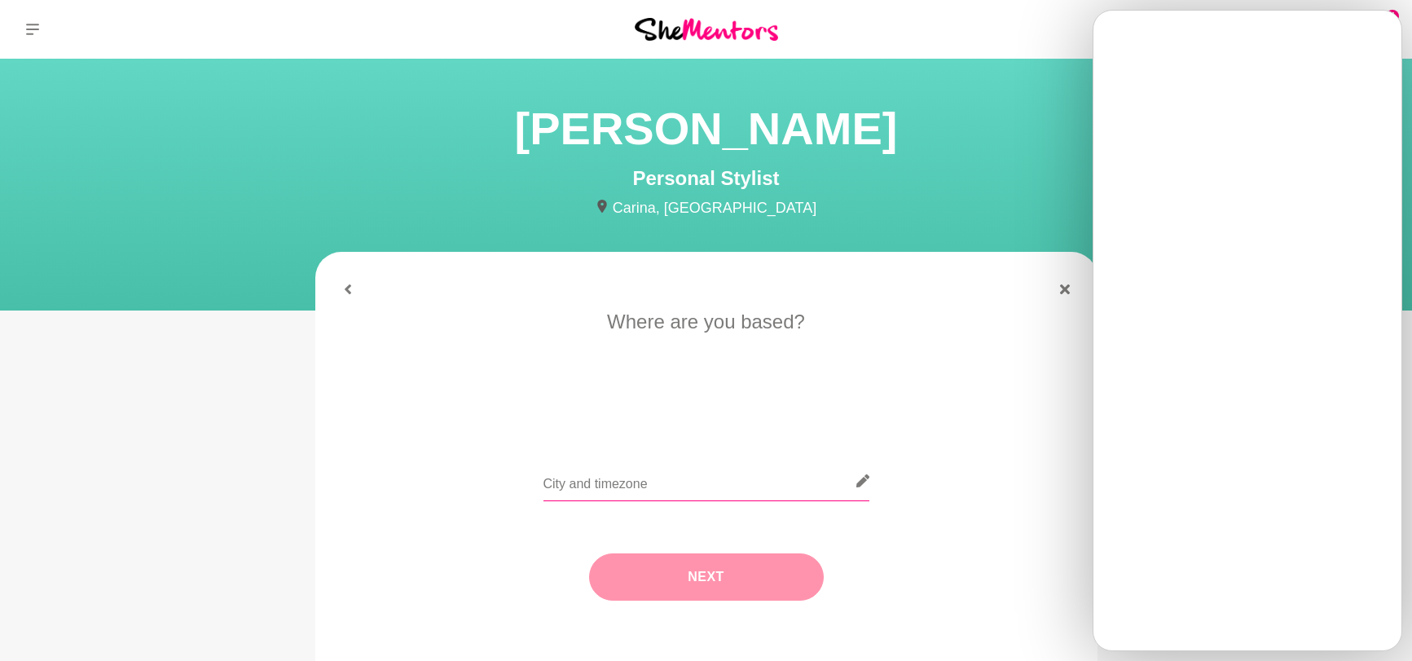
click at [687, 488] on input "text" at bounding box center [706, 481] width 326 height 40
type input "Brissie girl like you!"
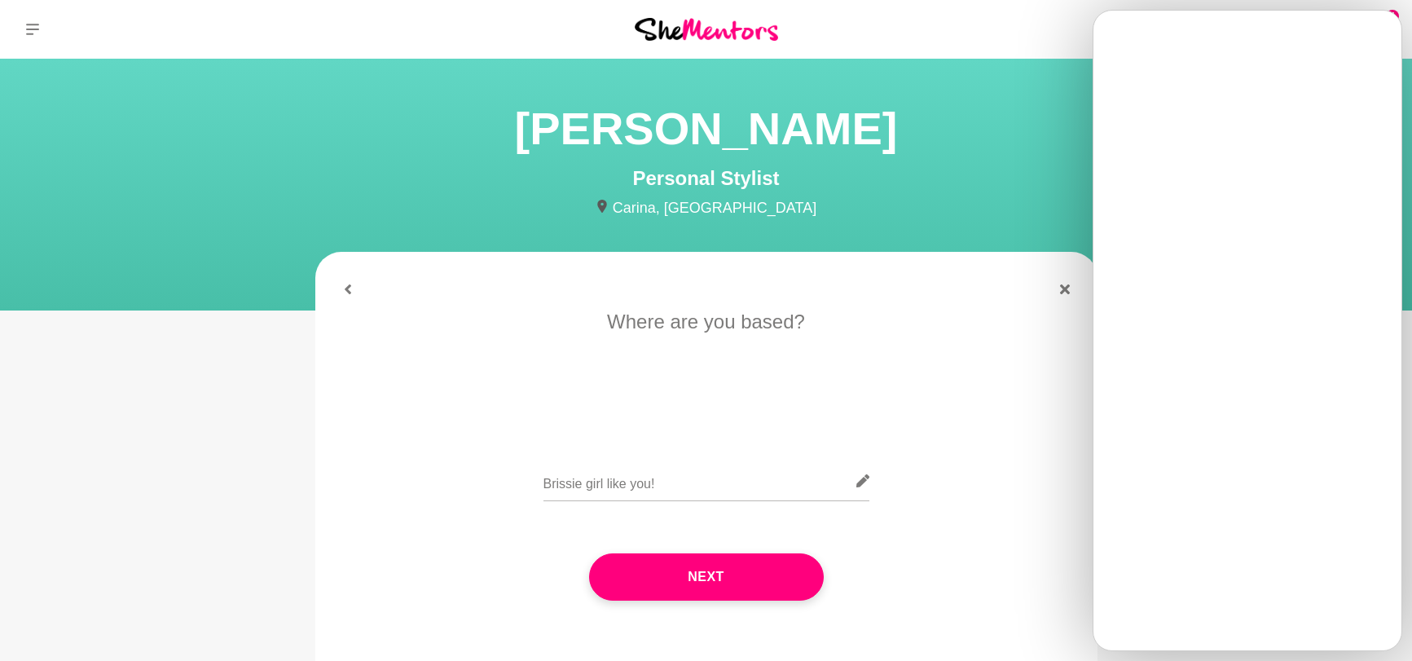
click at [743, 553] on button "Next" at bounding box center [706, 576] width 235 height 47
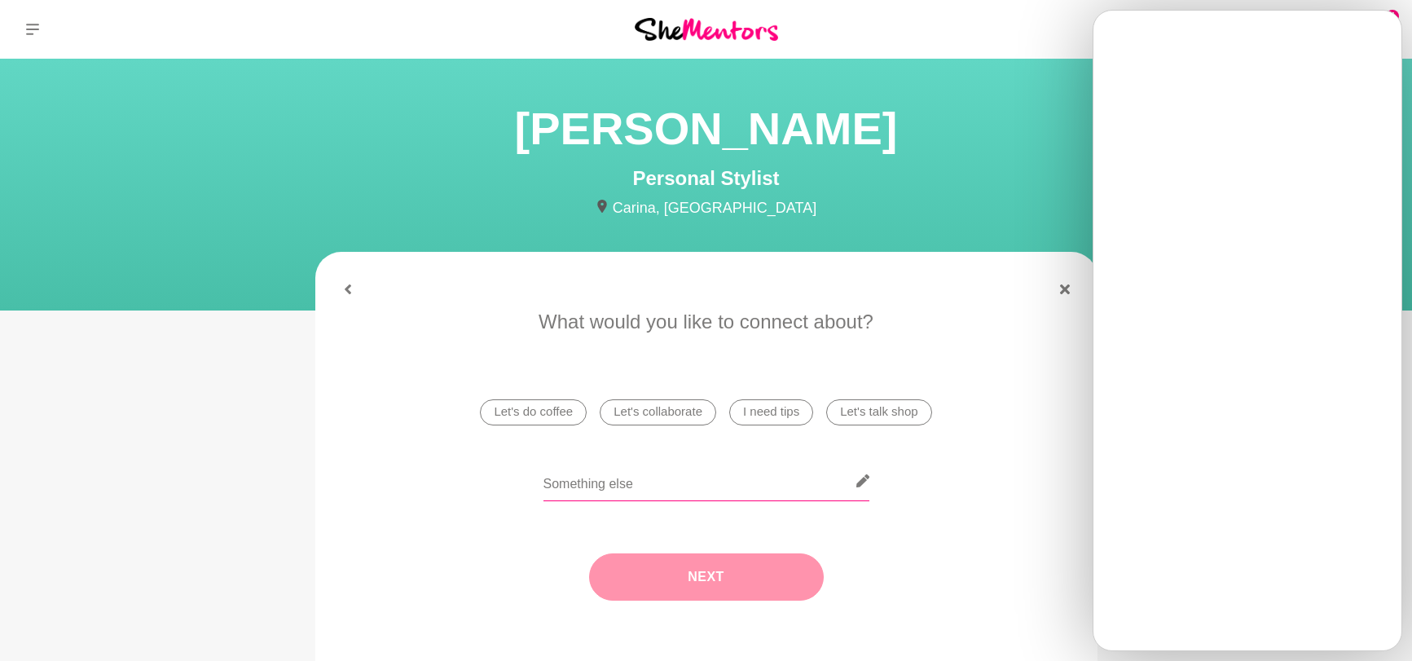
click at [610, 490] on input "text" at bounding box center [706, 481] width 326 height 40
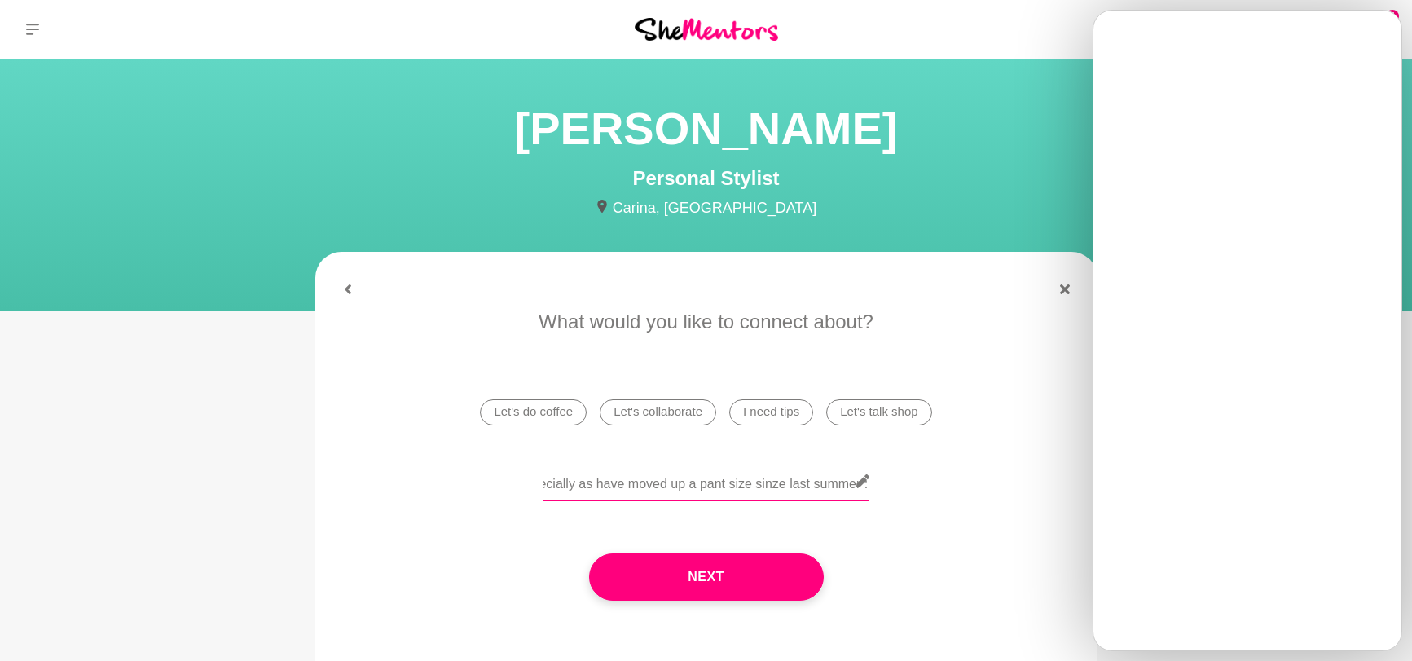
scroll to position [0, 324]
click at [775, 483] on input "Wanted to talk more about elevating my wardrobe. Especially as have moved up a …" at bounding box center [706, 481] width 326 height 40
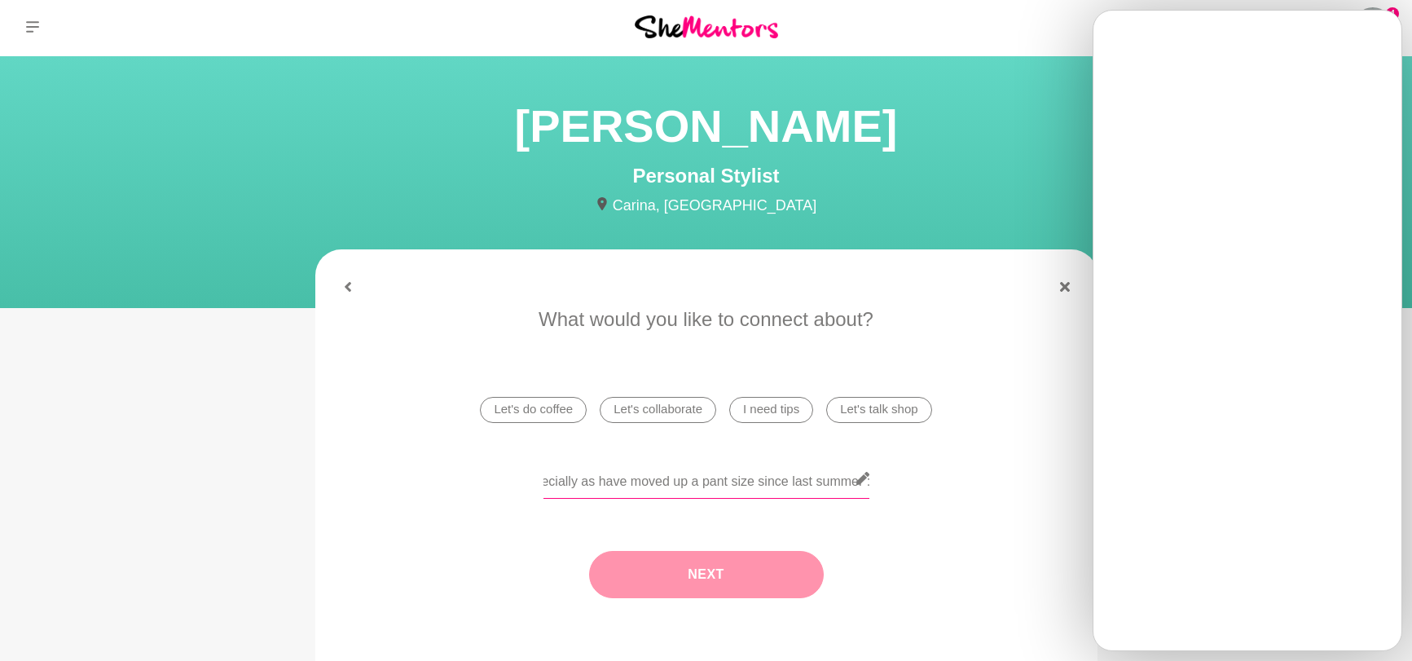
scroll to position [3, 0]
type input "Wanted to talk more about elevating my wardrobe. Especially as have moved up a …"
click at [754, 568] on button "Next" at bounding box center [706, 573] width 235 height 47
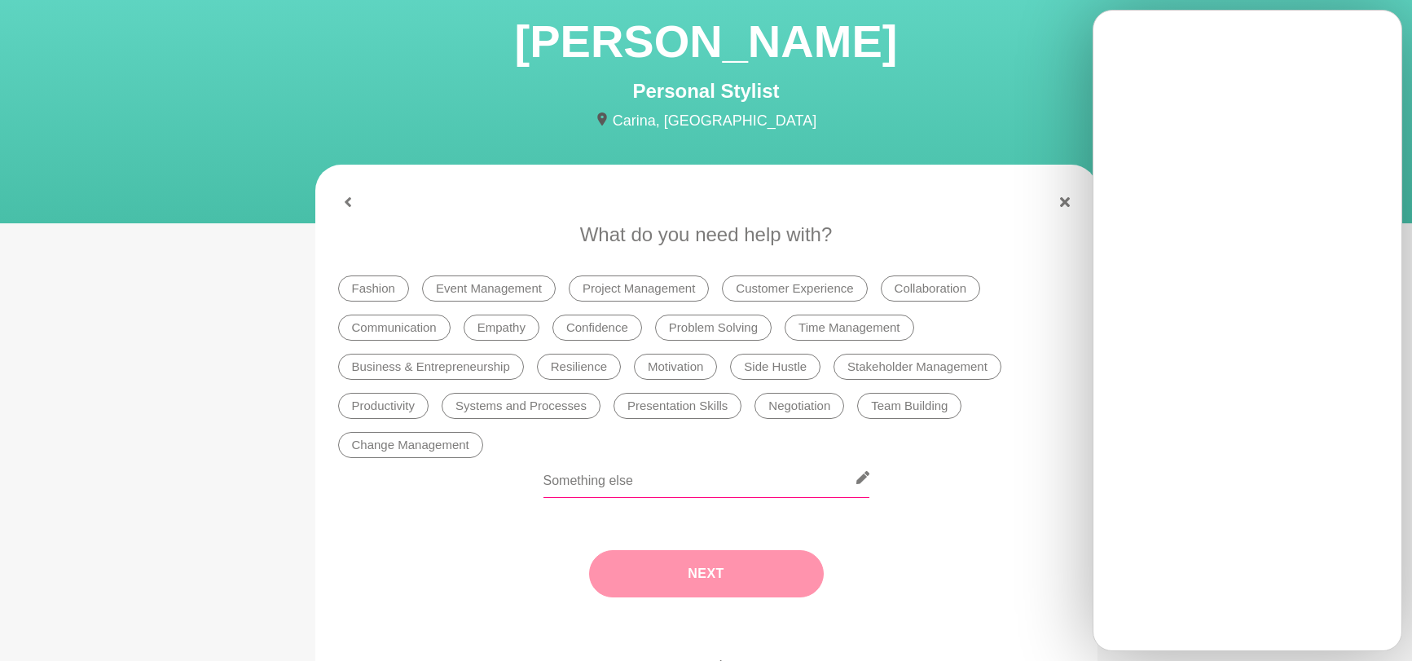
scroll to position [110, 0]
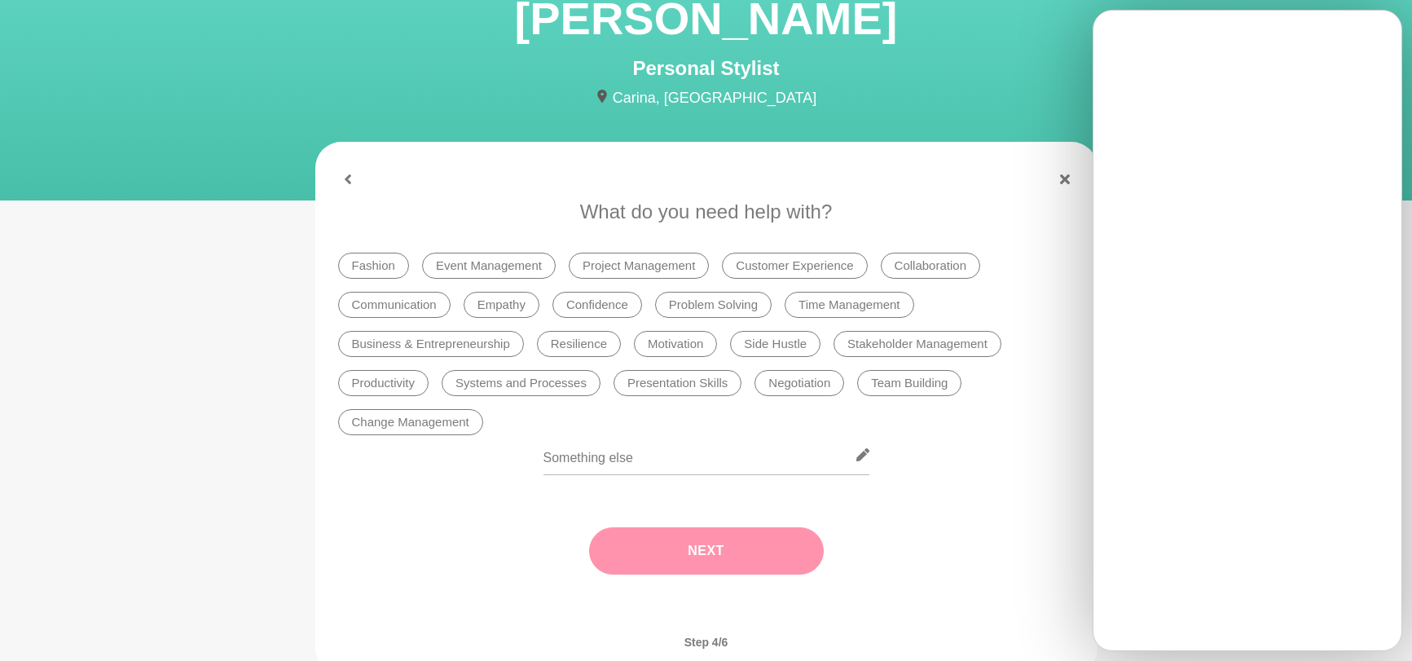
click at [354, 261] on li "Fashion" at bounding box center [373, 266] width 71 height 26
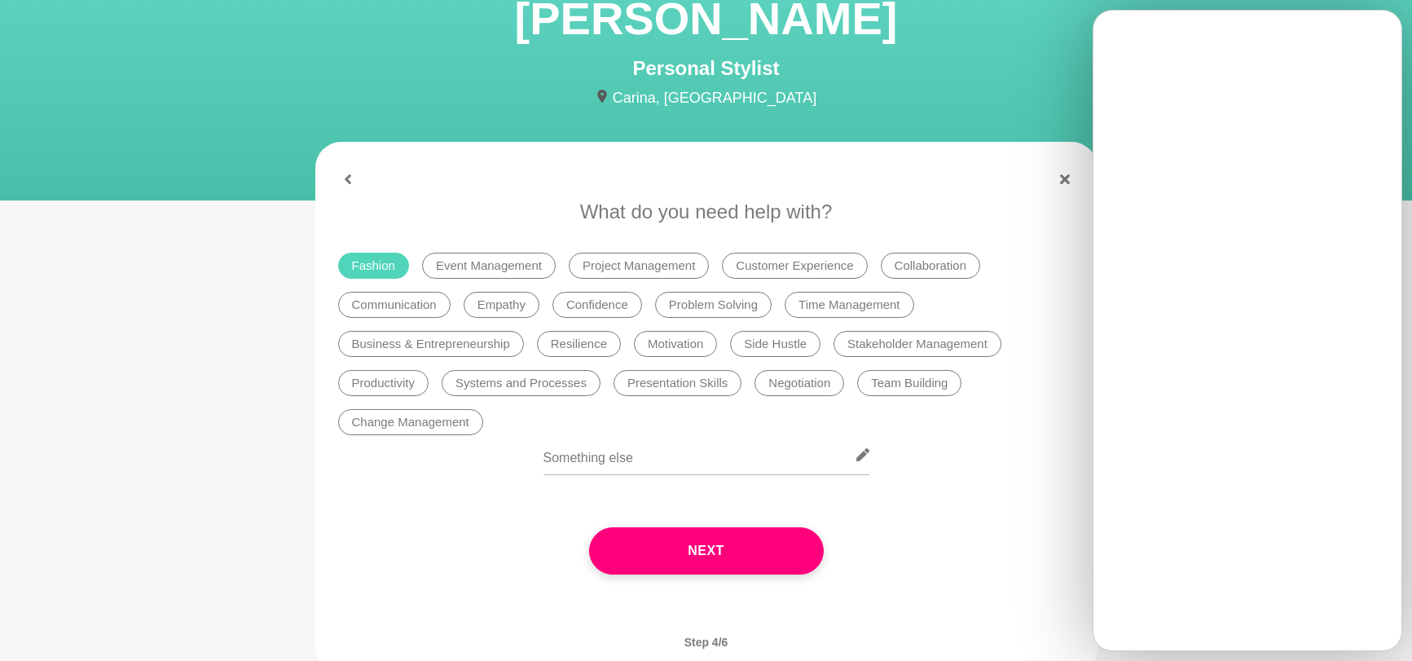
click at [382, 384] on li "Productivity" at bounding box center [383, 383] width 91 height 26
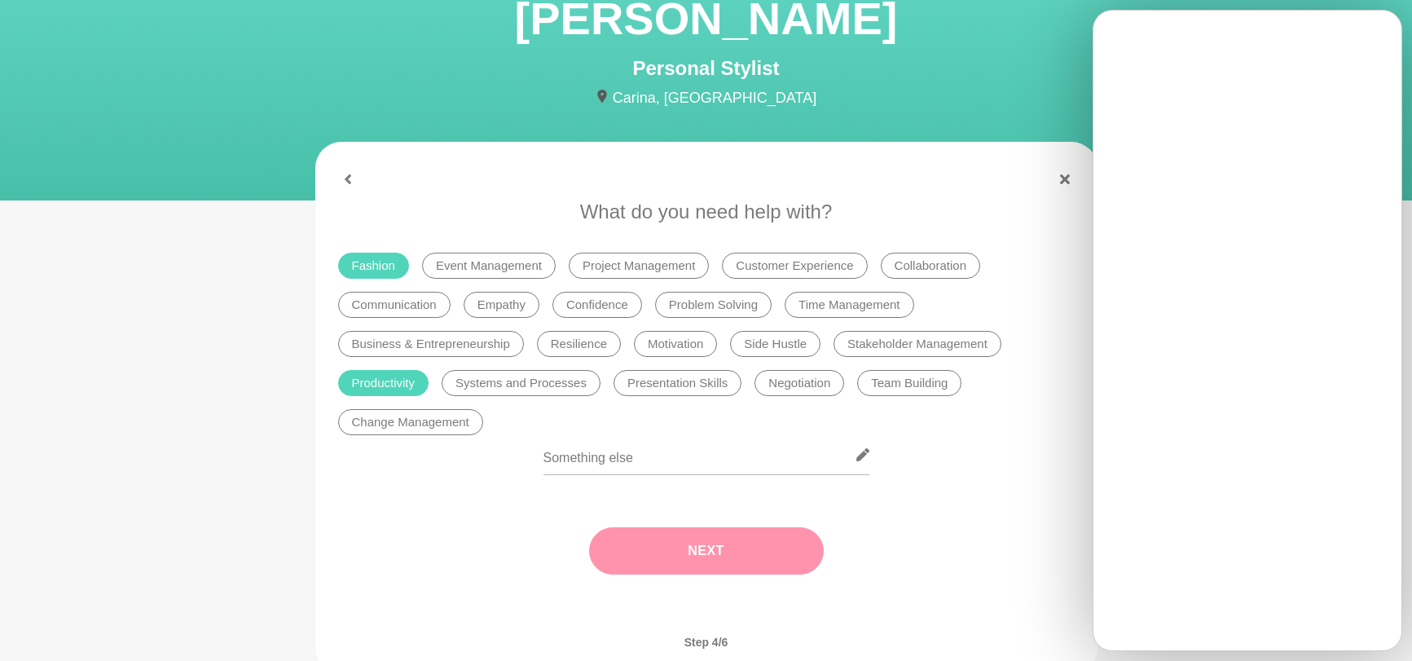
click at [732, 554] on button "Next" at bounding box center [706, 550] width 235 height 47
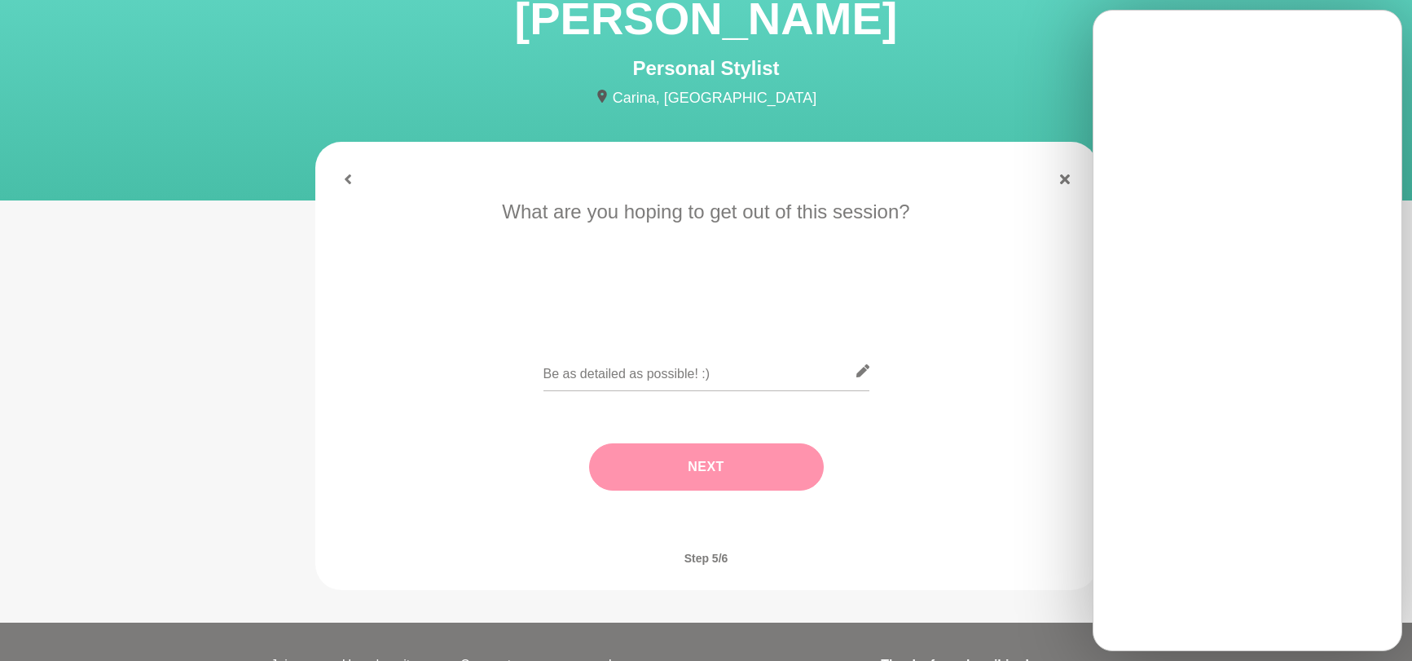
click at [724, 475] on div "Next" at bounding box center [706, 467] width 736 height 112
click at [603, 385] on input "text" at bounding box center [706, 371] width 326 height 40
type input "See previous answers :)"
click at [639, 477] on button "Next" at bounding box center [706, 466] width 235 height 47
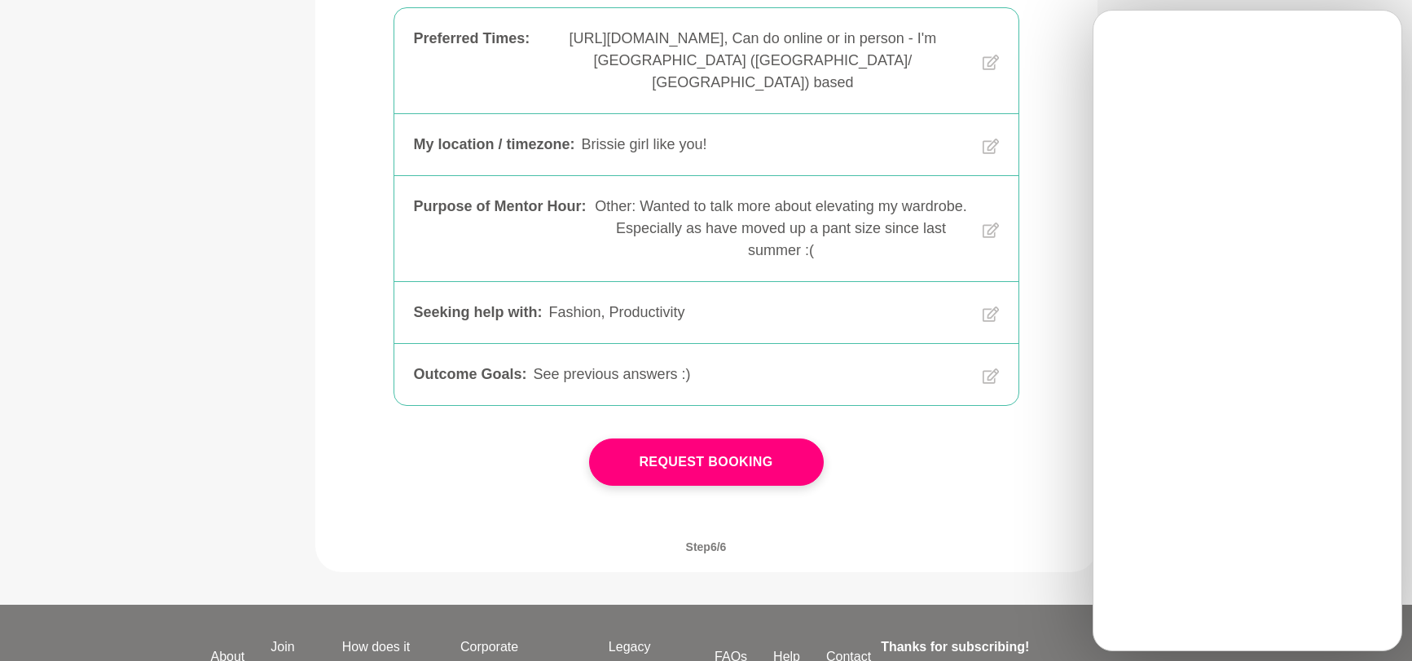
scroll to position [426, 0]
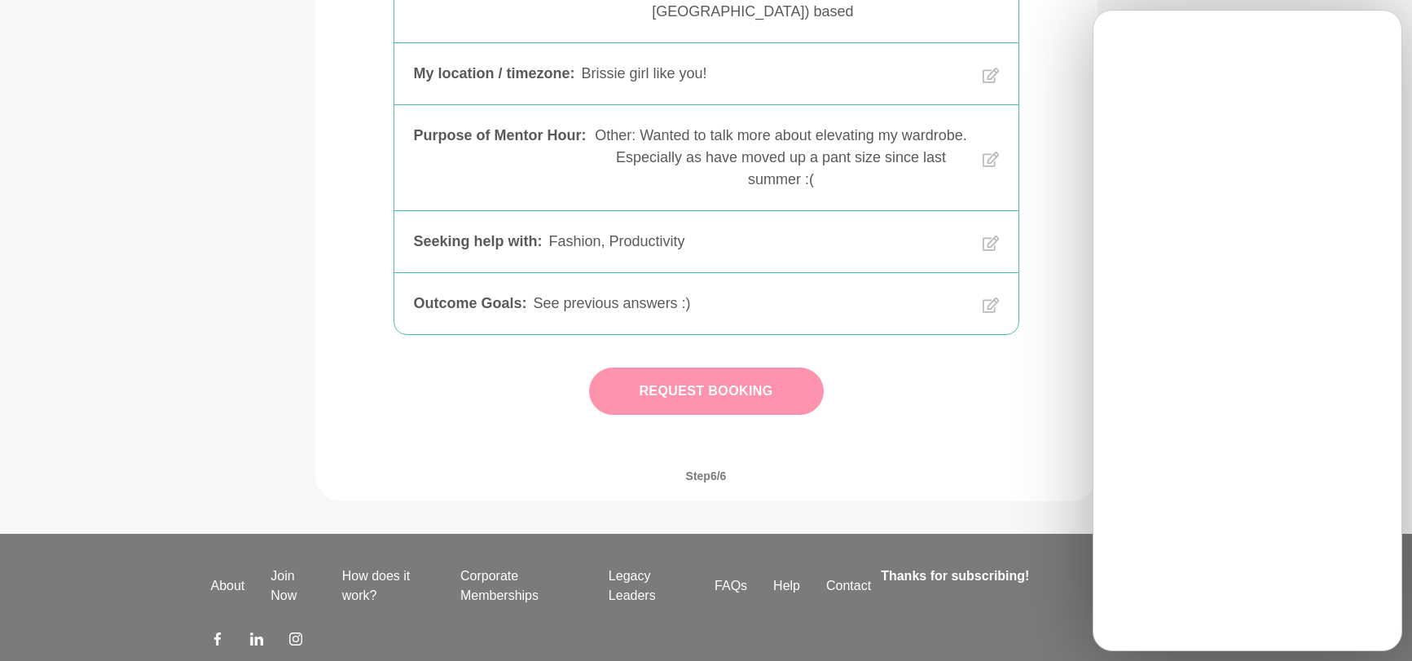
click at [748, 374] on button "Request Booking" at bounding box center [706, 390] width 235 height 47
